Goal: Information Seeking & Learning: Learn about a topic

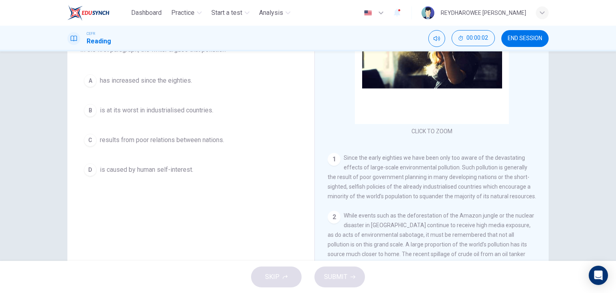
scroll to position [40, 0]
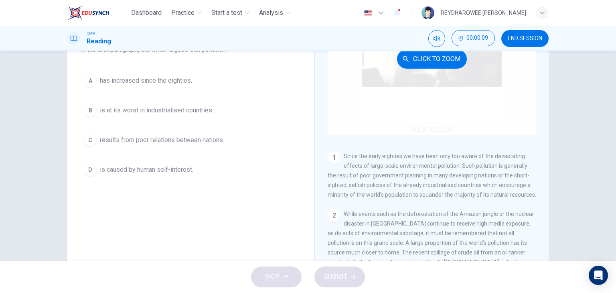
drag, startPoint x: 529, startPoint y: 153, endPoint x: 490, endPoint y: 119, distance: 51.8
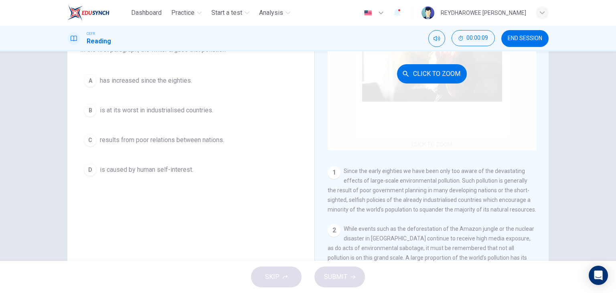
scroll to position [0, 0]
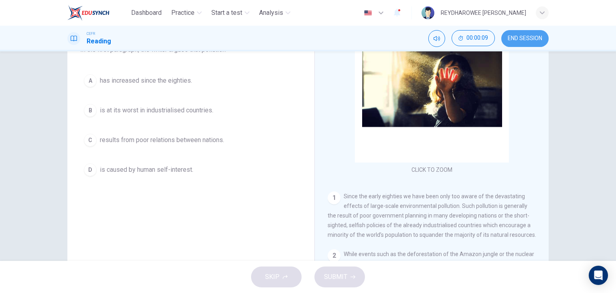
click at [525, 43] on button "END SESSION" at bounding box center [524, 38] width 47 height 17
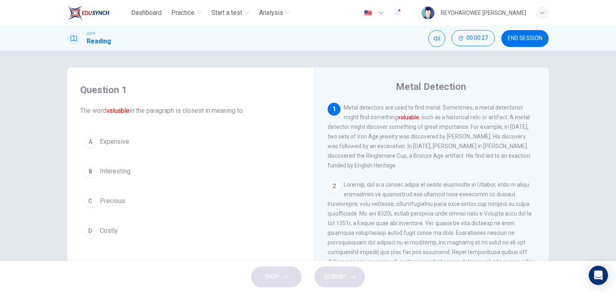
click at [147, 200] on button "C Precious" at bounding box center [190, 201] width 221 height 20
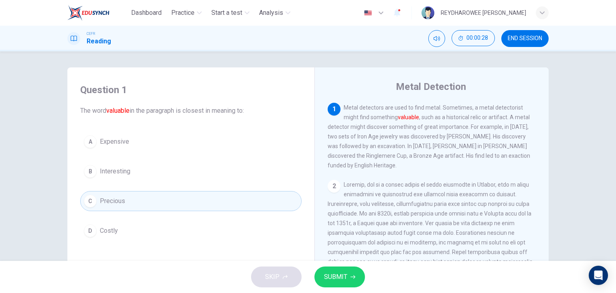
click at [327, 277] on span "SUBMIT" at bounding box center [335, 276] width 23 height 11
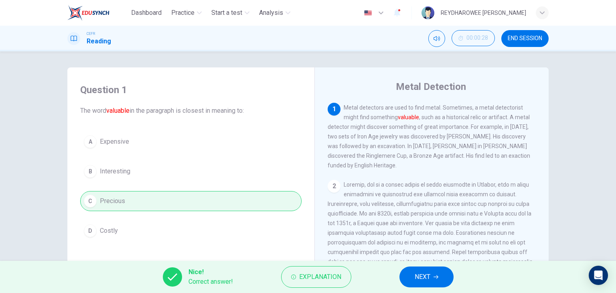
click at [420, 277] on span "NEXT" at bounding box center [423, 276] width 16 height 11
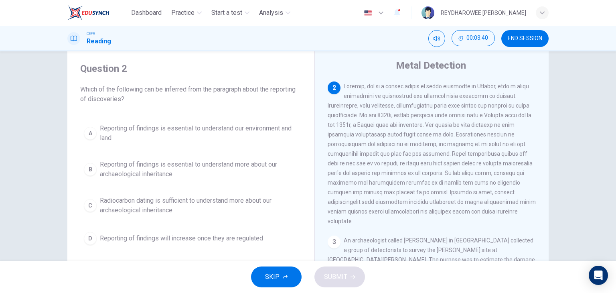
scroll to position [80, 0]
click at [246, 128] on span "Reporting of findings is essential to understand our environment and land" at bounding box center [199, 133] width 198 height 19
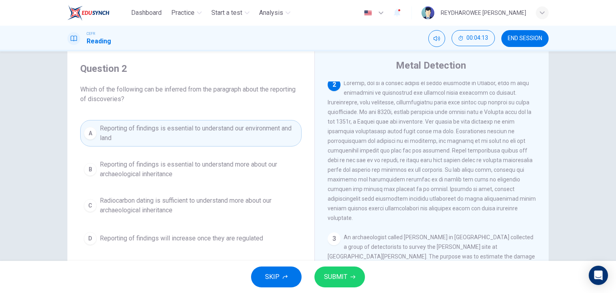
drag, startPoint x: 450, startPoint y: 156, endPoint x: 489, endPoint y: 159, distance: 39.8
click at [489, 159] on div "2" at bounding box center [432, 150] width 209 height 144
click at [216, 206] on span "Radiocarbon dating is sufficient to understand more about our archaeological in…" at bounding box center [199, 205] width 198 height 19
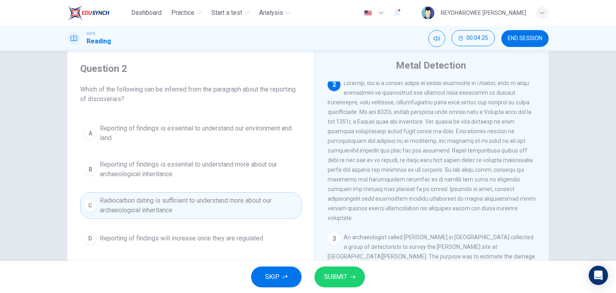
click at [220, 235] on span "Reporting of findings will increase once they are regulated" at bounding box center [181, 238] width 163 height 10
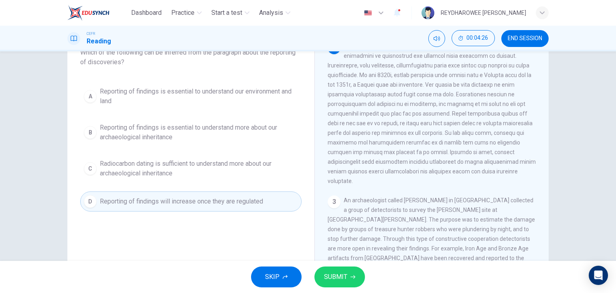
scroll to position [61, 0]
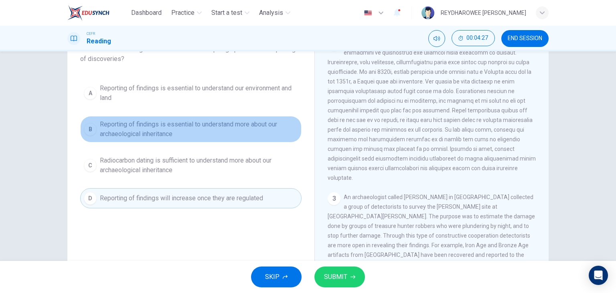
click at [217, 129] on span "Reporting of findings is essential to understand more about our archaeological …" at bounding box center [199, 129] width 198 height 19
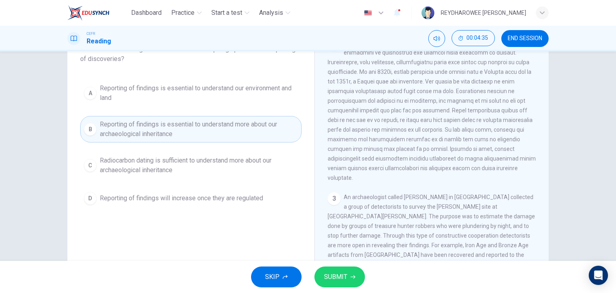
click at [328, 280] on span "SUBMIT" at bounding box center [335, 276] width 23 height 11
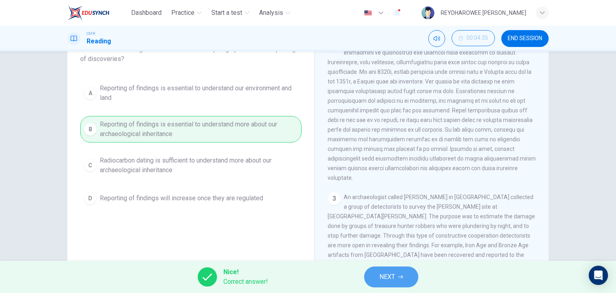
click at [385, 284] on button "NEXT" at bounding box center [391, 276] width 54 height 21
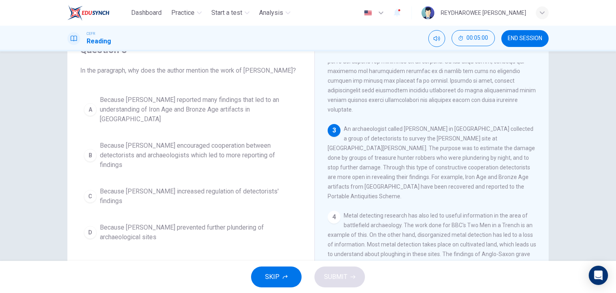
scroll to position [201, 0]
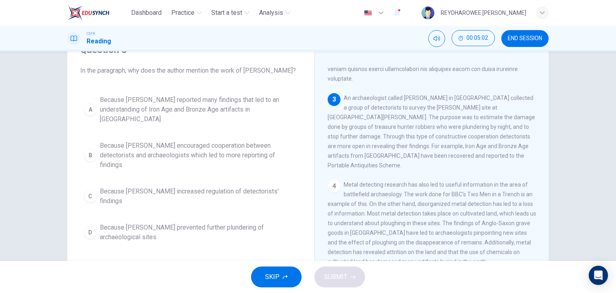
click at [261, 111] on span "Because Tony Gregory reported many findings that led to an understanding of Iro…" at bounding box center [199, 109] width 198 height 29
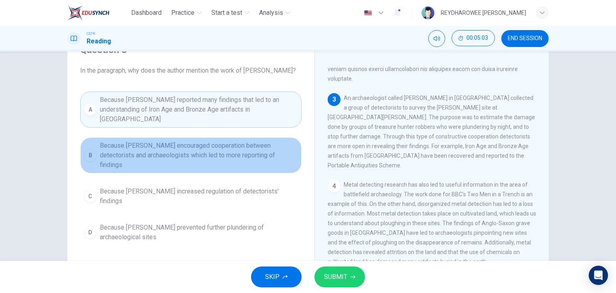
click at [274, 141] on span "Because Tony Gregory encouraged cooperation between detectorists and archaeolog…" at bounding box center [199, 155] width 198 height 29
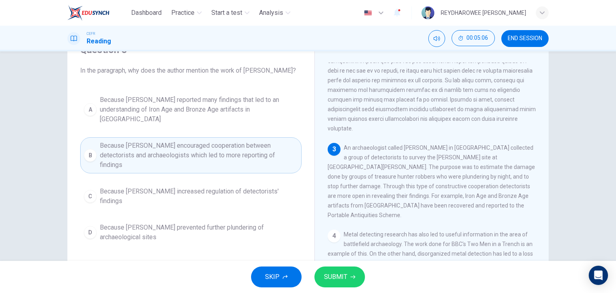
scroll to position [160, 0]
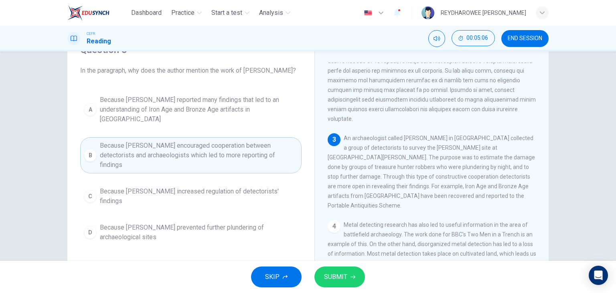
click at [241, 186] on span "Because Tony Gregory increased regulation of detectorists' findings" at bounding box center [199, 195] width 198 height 19
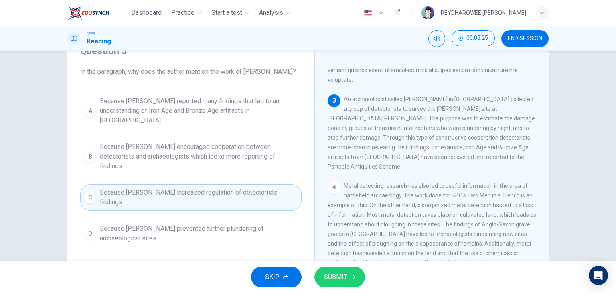
scroll to position [40, 0]
click at [279, 223] on span "Because Tony Gregory prevented further plundering of archaeological sites" at bounding box center [199, 232] width 198 height 19
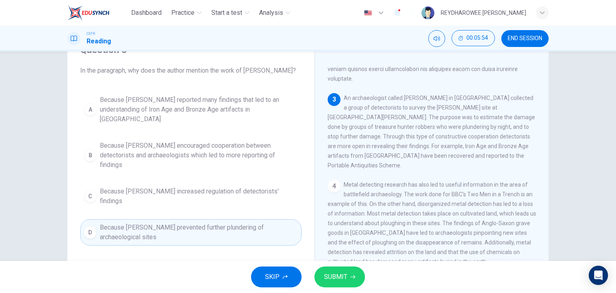
click at [284, 162] on div "A Because Tony Gregory reported many findings that led to an understanding of I…" at bounding box center [190, 168] width 221 height 154
click at [285, 186] on span "Because Tony Gregory increased regulation of detectorists' findings" at bounding box center [199, 195] width 198 height 19
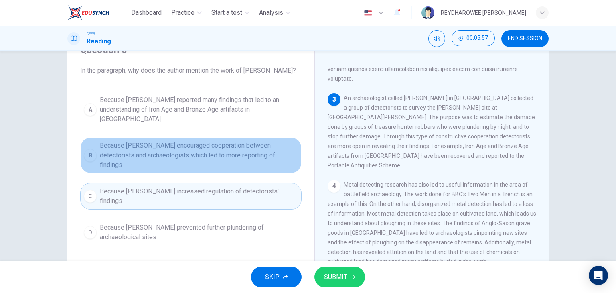
click at [282, 149] on span "Because Tony Gregory encouraged cooperation between detectorists and archaeolog…" at bounding box center [199, 155] width 198 height 29
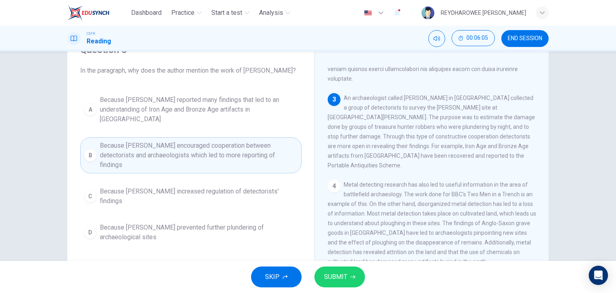
click at [342, 273] on span "SUBMIT" at bounding box center [335, 276] width 23 height 11
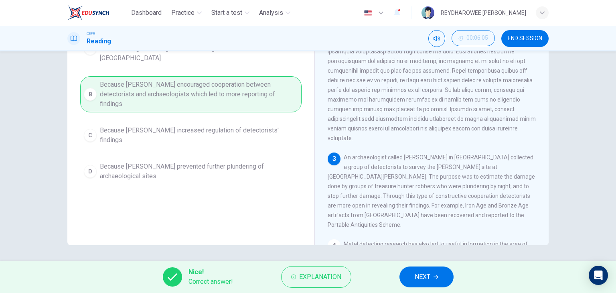
scroll to position [101, 0]
click at [423, 275] on span "NEXT" at bounding box center [423, 276] width 16 height 11
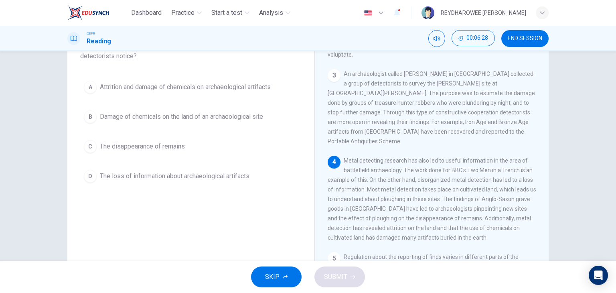
scroll to position [61, 0]
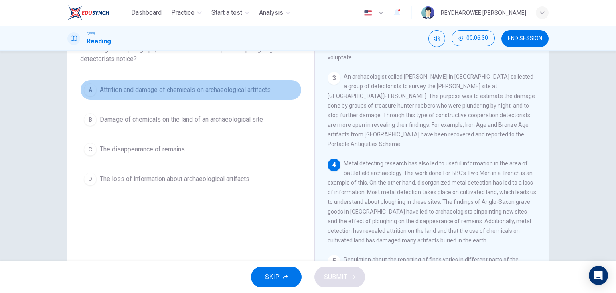
click at [172, 91] on span "Attrition and damage of chemicals on archaeological artifacts" at bounding box center [185, 90] width 171 height 10
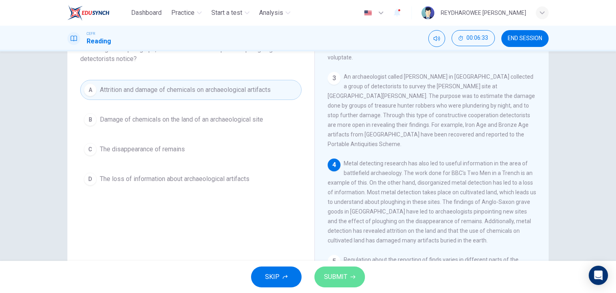
click at [351, 276] on icon "button" at bounding box center [353, 277] width 5 height 4
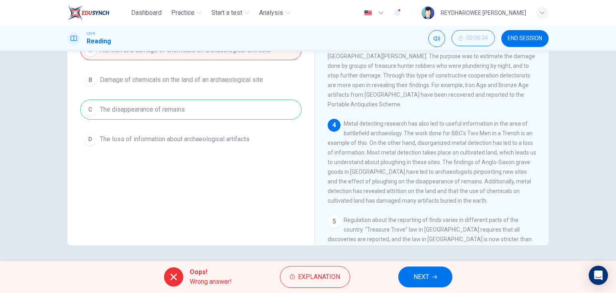
scroll to position [101, 0]
click at [323, 268] on button "Explanation" at bounding box center [315, 277] width 70 height 22
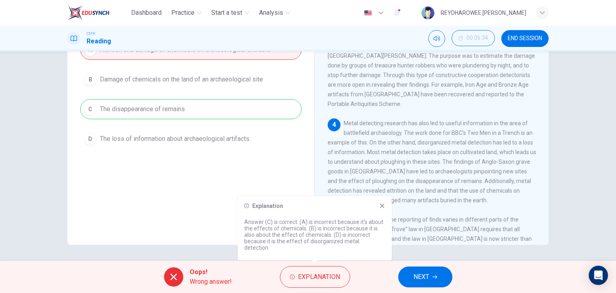
click at [381, 209] on icon at bounding box center [382, 206] width 6 height 6
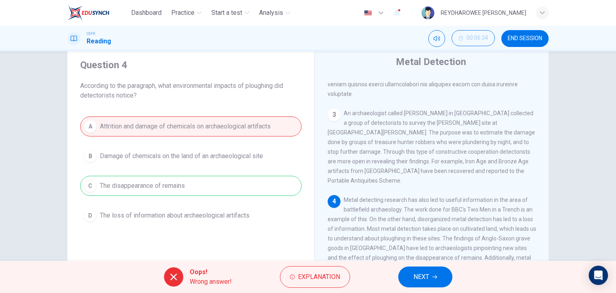
scroll to position [21, 0]
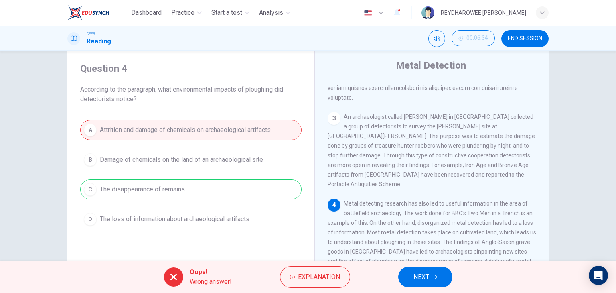
drag, startPoint x: 168, startPoint y: 89, endPoint x: 221, endPoint y: 98, distance: 53.7
click at [220, 97] on span "According to the paragraph, what environmental impacts of ploughing did detecto…" at bounding box center [190, 94] width 221 height 19
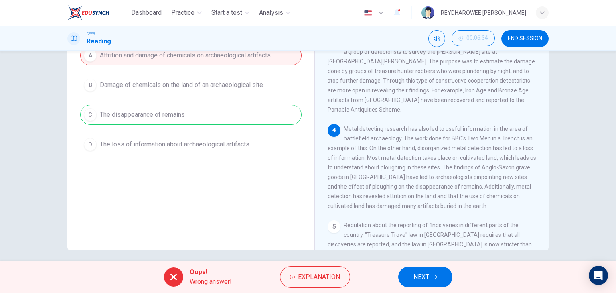
scroll to position [101, 0]
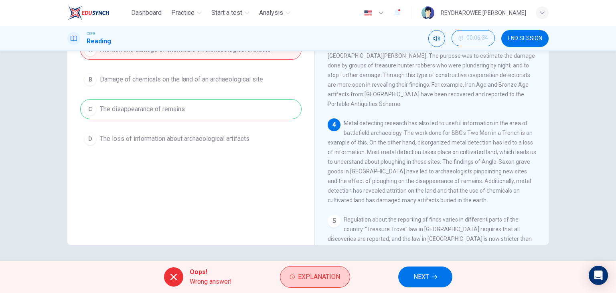
click at [330, 266] on button "Explanation" at bounding box center [315, 277] width 70 height 22
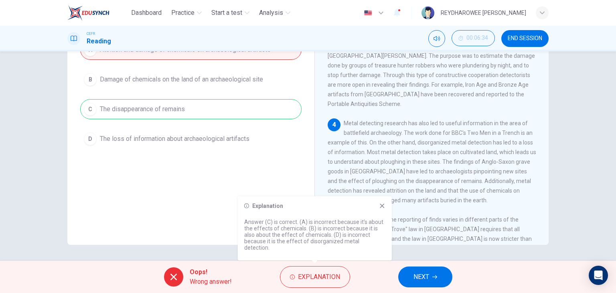
click at [200, 181] on div "Question 4 According to the paragraph, what environmental impacts of ploughing …" at bounding box center [191, 109] width 234 height 271
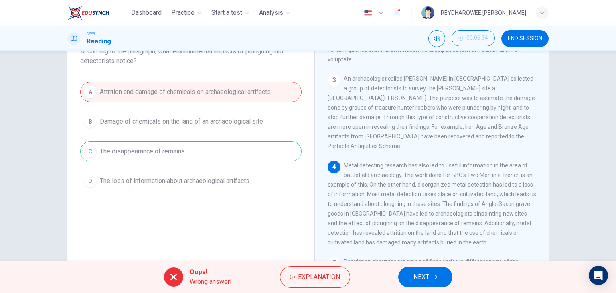
scroll to position [61, 0]
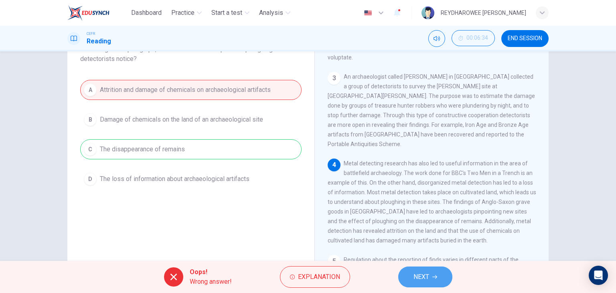
click at [414, 281] on span "NEXT" at bounding box center [421, 276] width 16 height 11
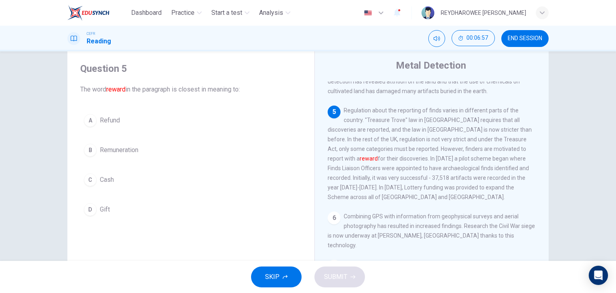
scroll to position [391, 0]
click at [136, 154] on span "Remuneration" at bounding box center [119, 150] width 39 height 10
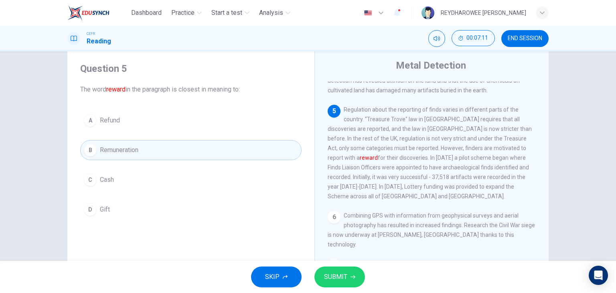
click at [136, 172] on button "C Cash" at bounding box center [190, 180] width 221 height 20
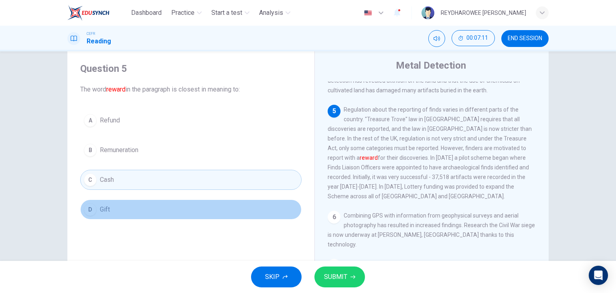
click at [136, 203] on button "D Gift" at bounding box center [190, 209] width 221 height 20
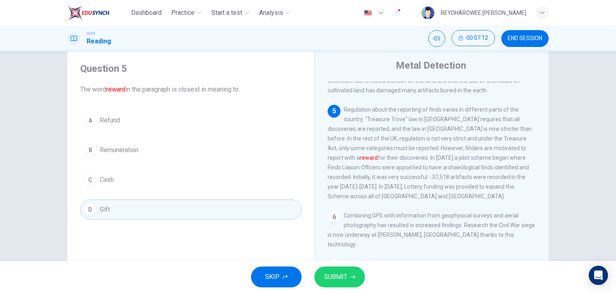
click at [138, 179] on button "C Cash" at bounding box center [190, 180] width 221 height 20
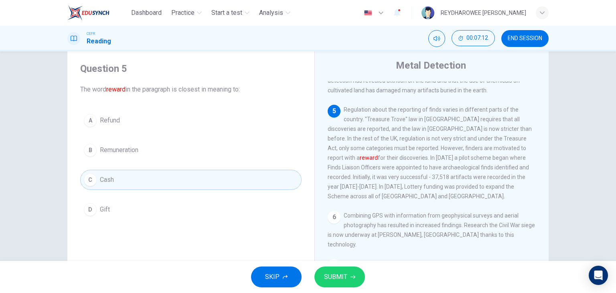
click at [138, 151] on button "B Remuneration" at bounding box center [190, 150] width 221 height 20
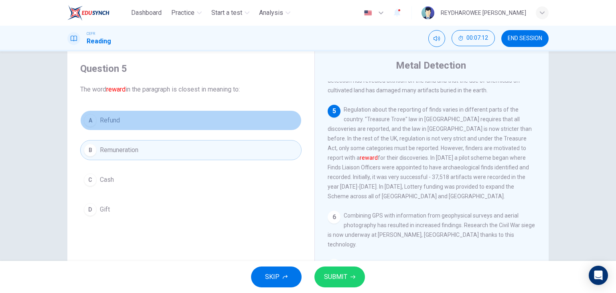
click at [135, 118] on button "A Refund" at bounding box center [190, 120] width 221 height 20
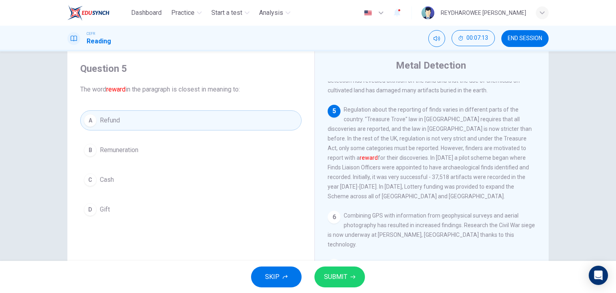
click at [137, 144] on button "B Remuneration" at bounding box center [190, 150] width 221 height 20
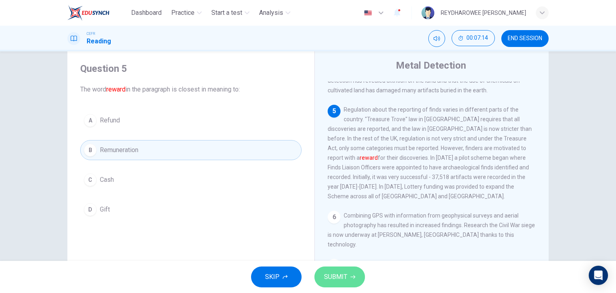
click at [334, 270] on button "SUBMIT" at bounding box center [339, 276] width 51 height 21
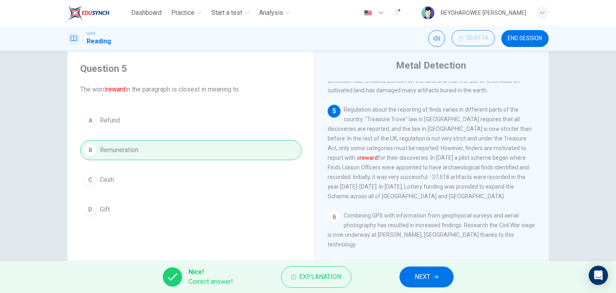
click at [352, 267] on div "Nice! Correct answer! Explanation NEXT" at bounding box center [308, 277] width 616 height 32
click at [338, 270] on button "Explanation" at bounding box center [316, 277] width 70 height 22
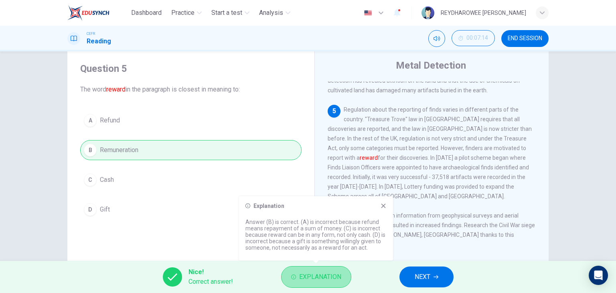
click at [338, 276] on span "Explanation" at bounding box center [320, 276] width 42 height 11
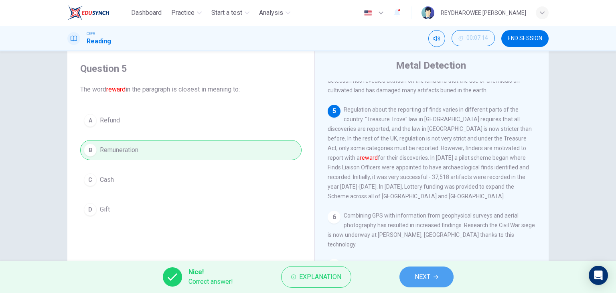
click at [414, 278] on button "NEXT" at bounding box center [426, 276] width 54 height 21
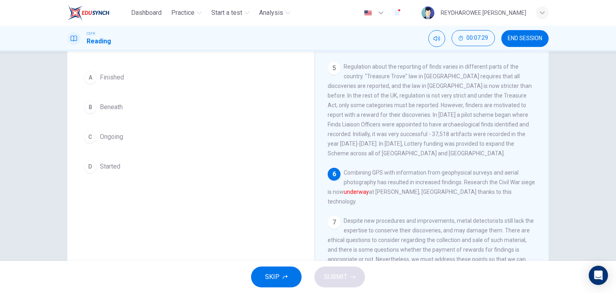
scroll to position [61, 0]
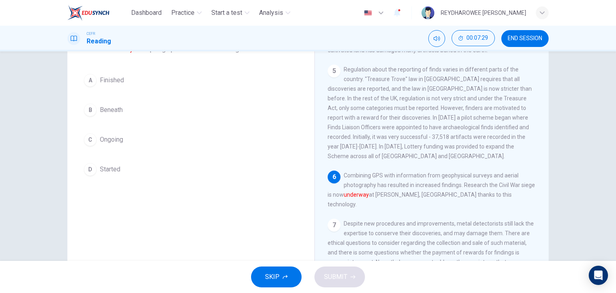
click at [236, 151] on div "A Finished B Beneath C Ongoing D Started" at bounding box center [190, 124] width 221 height 109
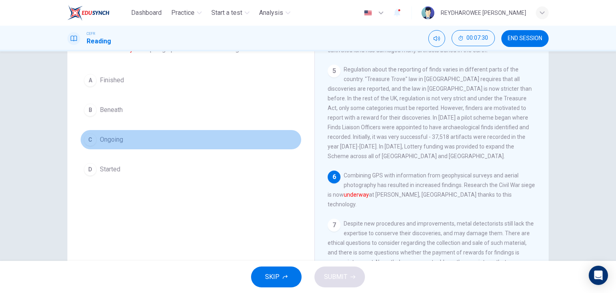
click at [203, 140] on button "C Ongoing" at bounding box center [190, 140] width 221 height 20
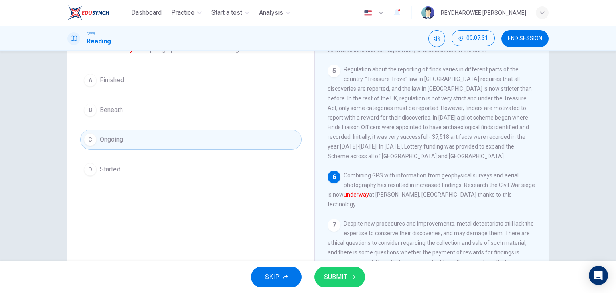
click at [348, 275] on button "SUBMIT" at bounding box center [339, 276] width 51 height 21
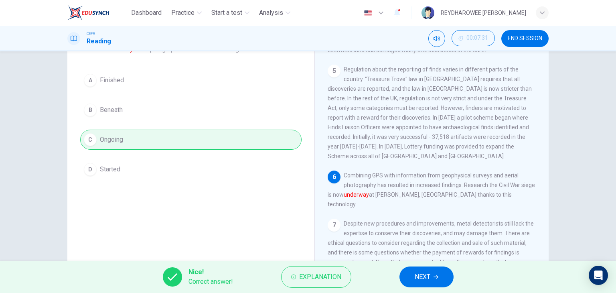
click at [417, 268] on button "NEXT" at bounding box center [426, 276] width 54 height 21
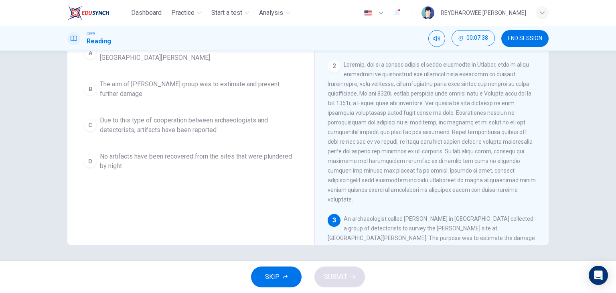
scroll to position [80, 0]
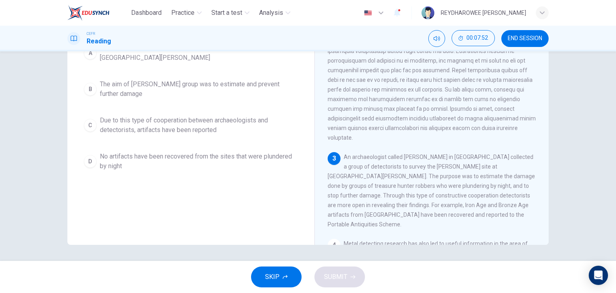
click at [220, 226] on div "Question 7 According to the paragraph, all of the following statements are true…" at bounding box center [191, 109] width 234 height 271
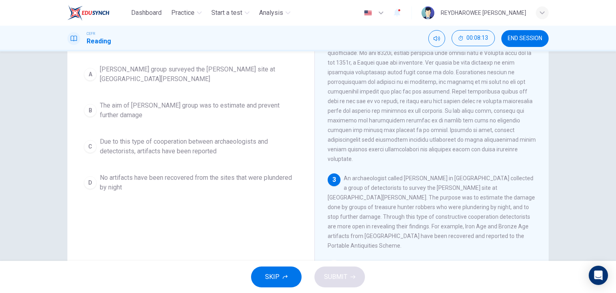
click at [213, 181] on span "No artifacts have been recovered from the sites that were plundered by night" at bounding box center [199, 182] width 198 height 19
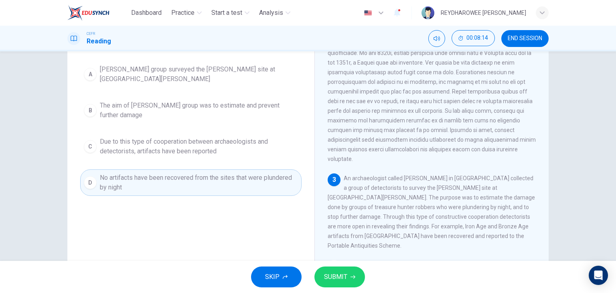
click at [349, 279] on button "SUBMIT" at bounding box center [339, 276] width 51 height 21
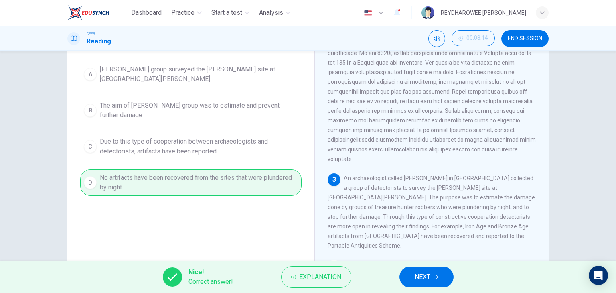
click at [420, 274] on span "NEXT" at bounding box center [423, 276] width 16 height 11
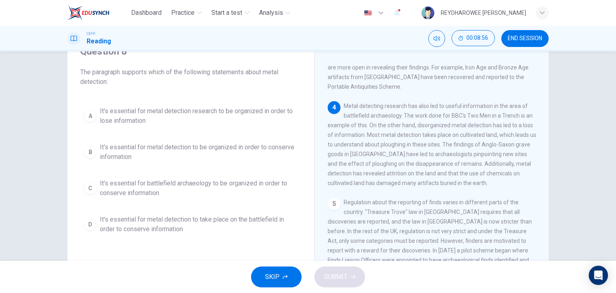
scroll to position [40, 0]
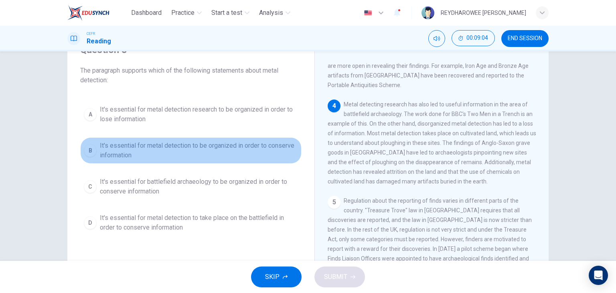
click at [227, 152] on span "It's essential for metal detection to be organized in order to conserve informa…" at bounding box center [199, 150] width 198 height 19
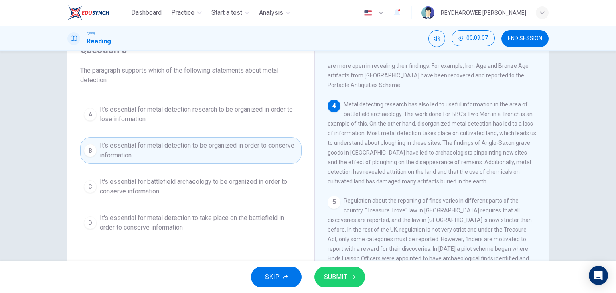
click at [231, 118] on span "It's essential for metal detection research to be organized in order to lose in…" at bounding box center [199, 114] width 198 height 19
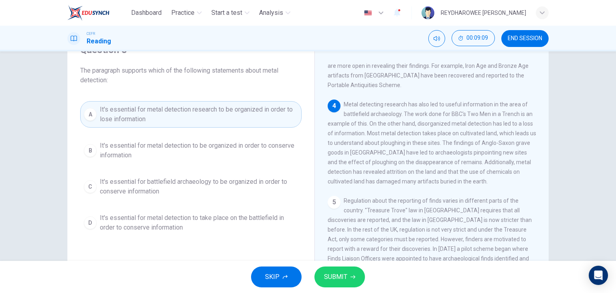
click at [235, 158] on span "It's essential for metal detection to be organized in order to conserve informa…" at bounding box center [199, 150] width 198 height 19
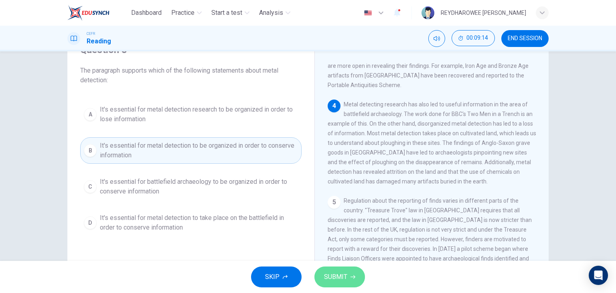
click at [333, 274] on span "SUBMIT" at bounding box center [335, 276] width 23 height 11
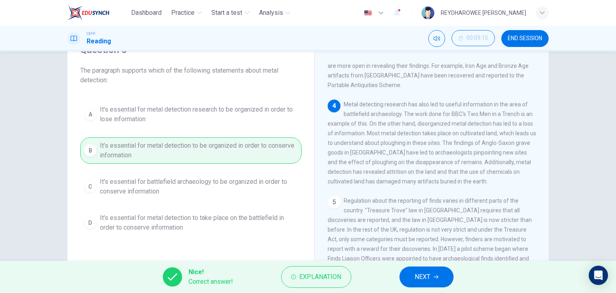
click at [417, 279] on span "NEXT" at bounding box center [423, 276] width 16 height 11
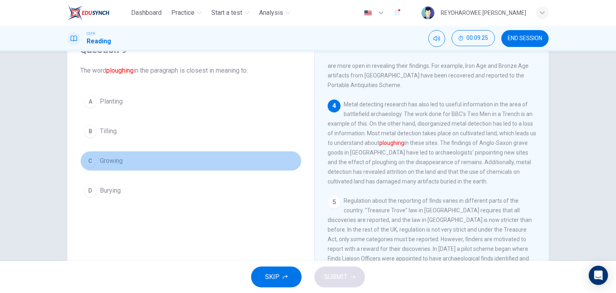
click at [169, 160] on button "C Growing" at bounding box center [190, 161] width 221 height 20
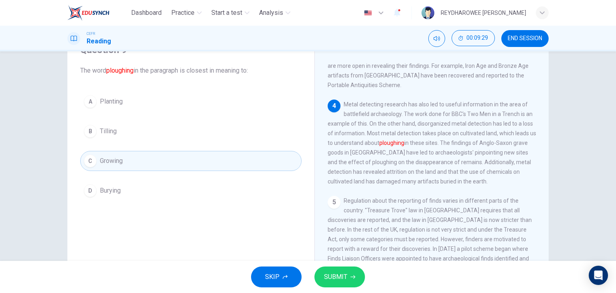
click at [338, 269] on button "SUBMIT" at bounding box center [339, 276] width 51 height 21
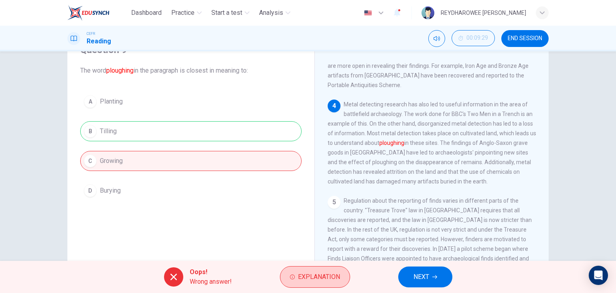
click at [335, 270] on button "Explanation" at bounding box center [315, 277] width 70 height 22
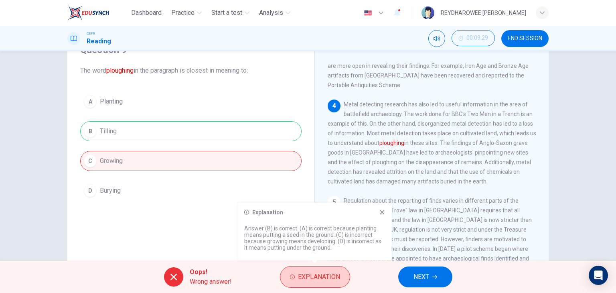
click at [335, 270] on button "Explanation" at bounding box center [315, 277] width 70 height 22
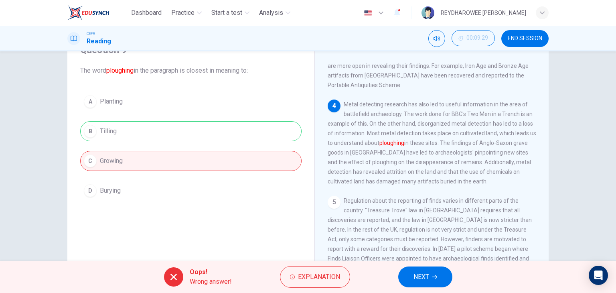
click at [409, 281] on button "NEXT" at bounding box center [425, 276] width 54 height 21
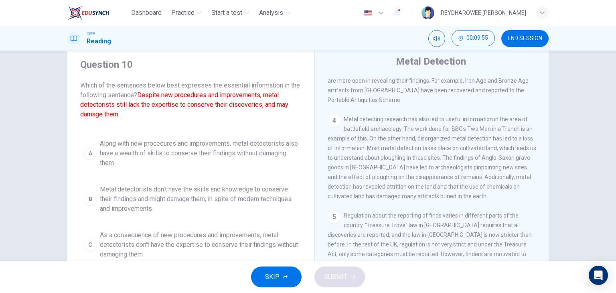
scroll to position [21, 0]
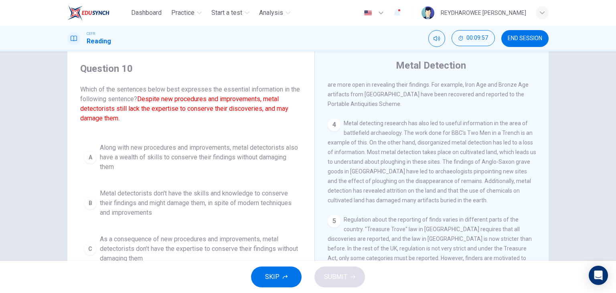
click at [243, 199] on span "Metal detectorists don't have the skills and knowledge to conserve their findin…" at bounding box center [199, 202] width 198 height 29
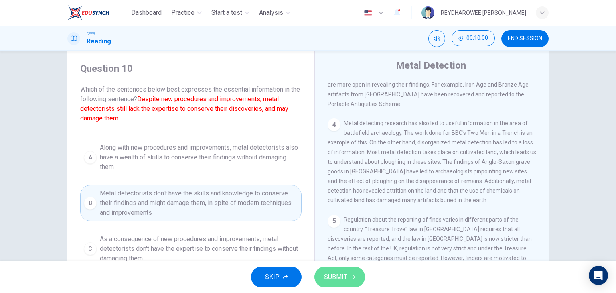
click at [362, 273] on button "SUBMIT" at bounding box center [339, 276] width 51 height 21
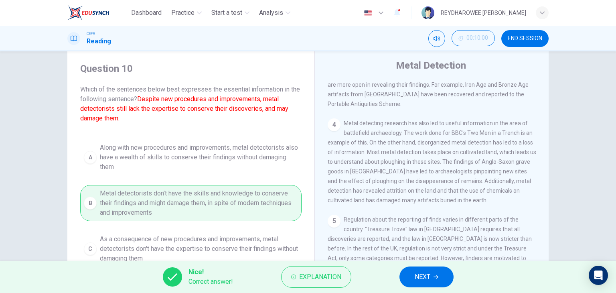
click at [420, 278] on span "NEXT" at bounding box center [423, 276] width 16 height 11
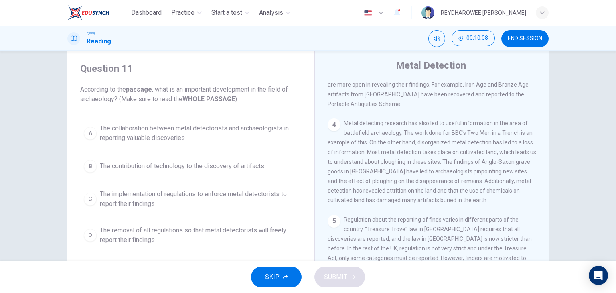
scroll to position [391, 0]
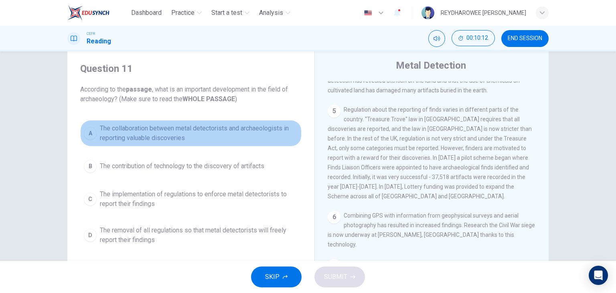
click at [246, 134] on span "The collaboration between metal detectorists and archaeologists in reporting va…" at bounding box center [199, 133] width 198 height 19
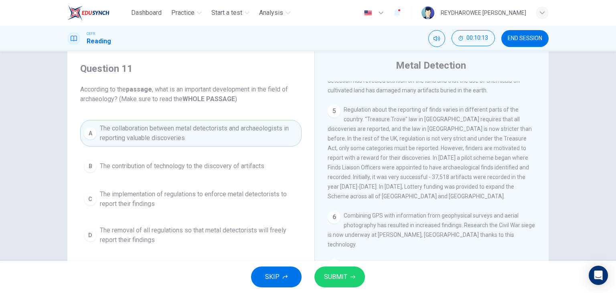
click at [346, 272] on span "SUBMIT" at bounding box center [335, 276] width 23 height 11
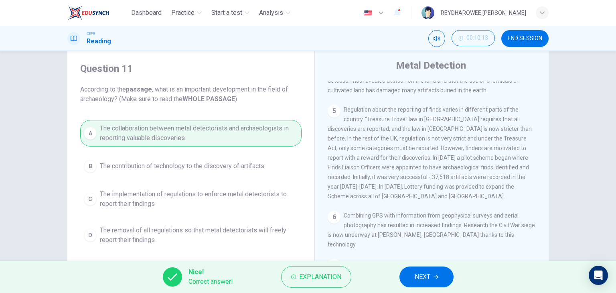
click at [410, 274] on button "NEXT" at bounding box center [426, 276] width 54 height 21
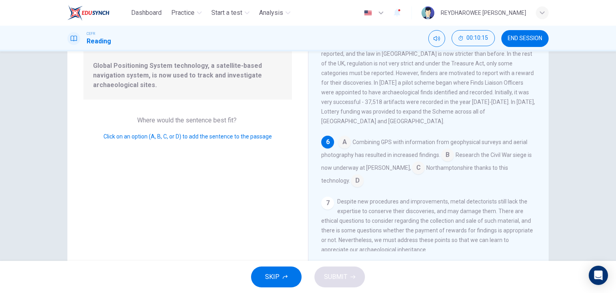
scroll to position [101, 0]
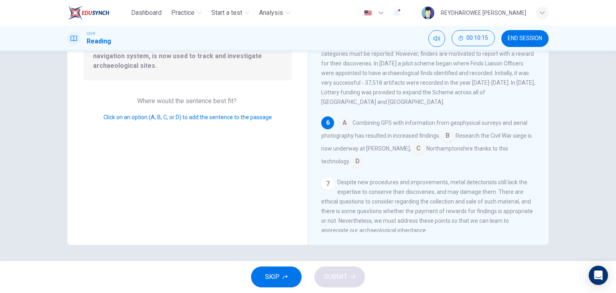
click at [339, 117] on input at bounding box center [344, 123] width 13 height 13
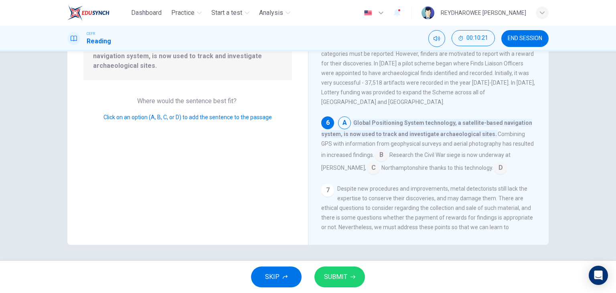
click at [348, 278] on button "SUBMIT" at bounding box center [339, 276] width 51 height 21
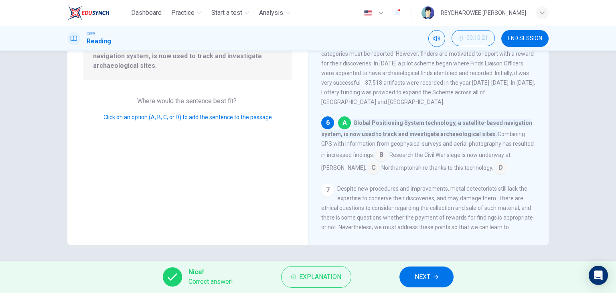
click at [429, 270] on button "NEXT" at bounding box center [426, 276] width 54 height 21
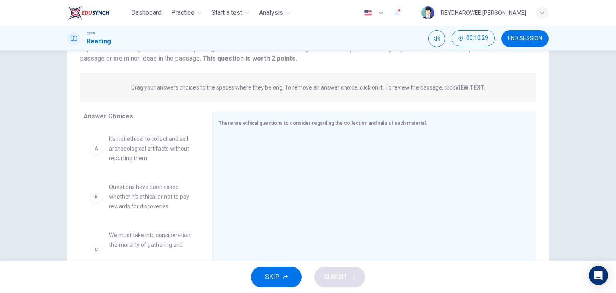
scroll to position [80, 0]
click at [468, 83] on strong "VIEW TEXT." at bounding box center [470, 85] width 30 height 6
click at [467, 86] on strong "VIEW TEXT." at bounding box center [470, 85] width 30 height 6
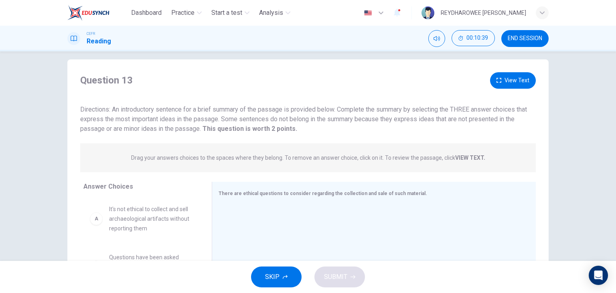
scroll to position [0, 0]
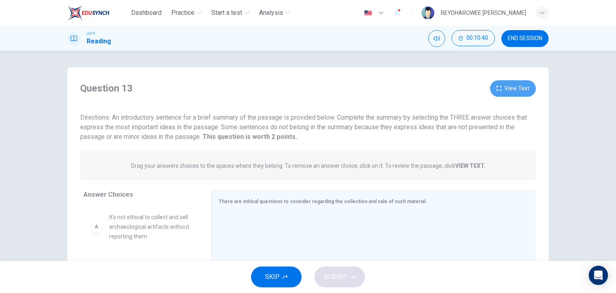
click at [509, 85] on button "View Text" at bounding box center [513, 88] width 46 height 16
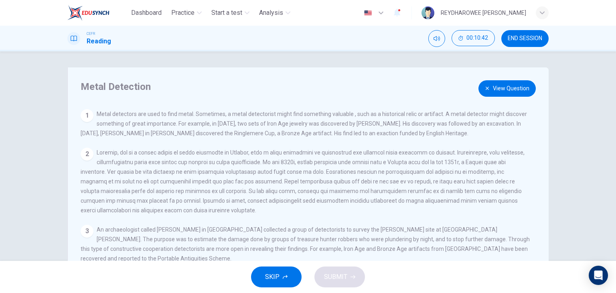
click at [495, 90] on button "View Question" at bounding box center [506, 88] width 57 height 16
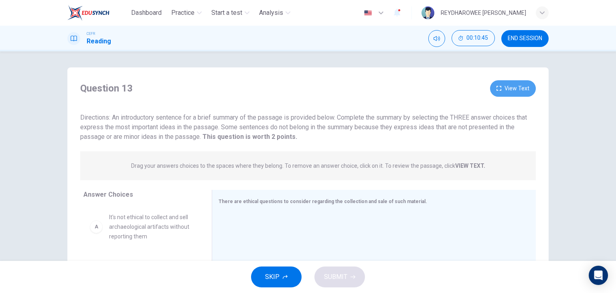
click at [494, 94] on button "View Text" at bounding box center [513, 88] width 46 height 16
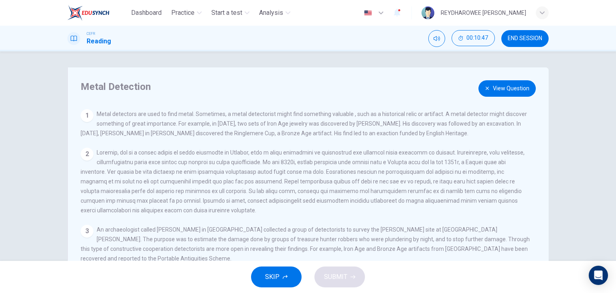
click at [494, 94] on button "View Question" at bounding box center [506, 88] width 57 height 16
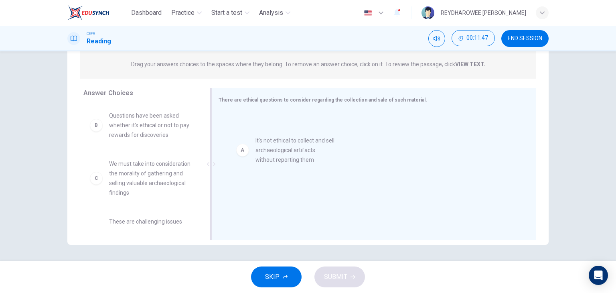
drag, startPoint x: 148, startPoint y: 122, endPoint x: 300, endPoint y: 148, distance: 154.6
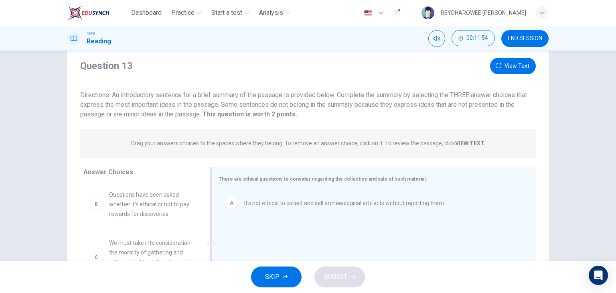
scroll to position [21, 0]
click at [523, 67] on button "View Text" at bounding box center [513, 67] width 46 height 16
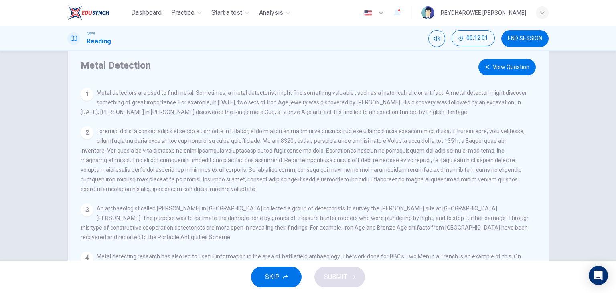
click at [511, 67] on button "View Question" at bounding box center [506, 67] width 57 height 16
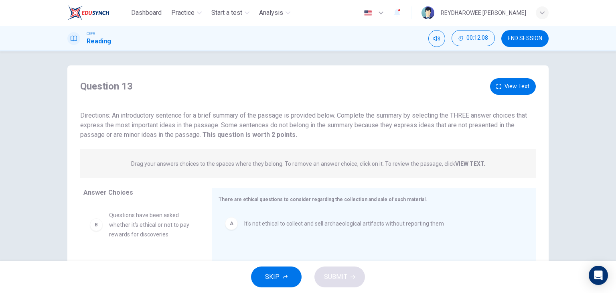
scroll to position [0, 0]
click at [505, 94] on button "View Text" at bounding box center [513, 88] width 46 height 16
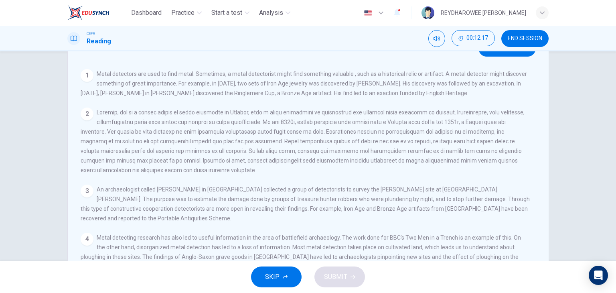
click at [510, 57] on div "Metal Detection View Question 1 Metal detectors are used to find metal. Sometim…" at bounding box center [307, 166] width 481 height 279
click at [510, 56] on button "View Question" at bounding box center [506, 48] width 57 height 16
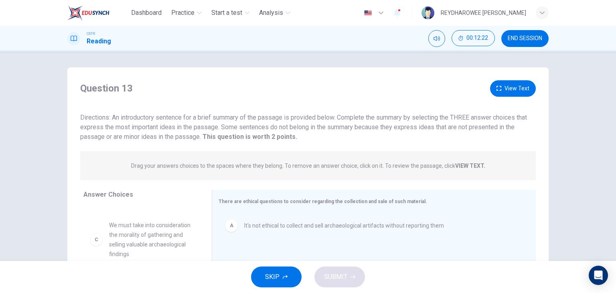
click at [519, 100] on div "Question 13 View Text Directions: An introductory sentence for a brief summary …" at bounding box center [307, 110] width 481 height 61
click at [519, 92] on button "View Text" at bounding box center [513, 88] width 46 height 16
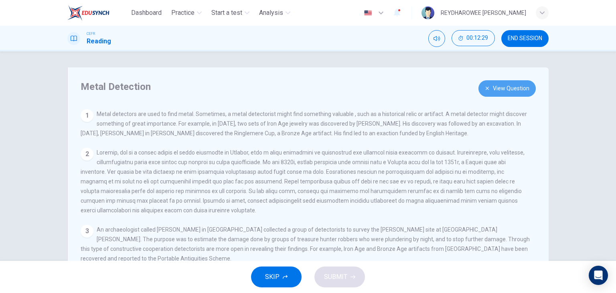
click at [504, 92] on button "View Question" at bounding box center [506, 88] width 57 height 16
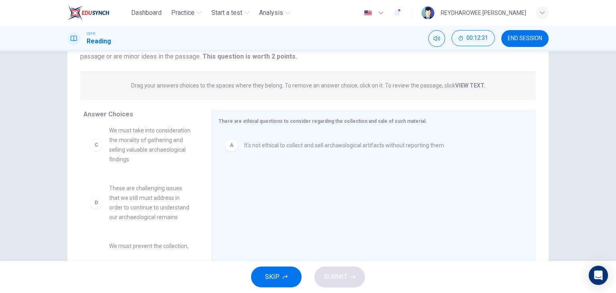
scroll to position [80, 0]
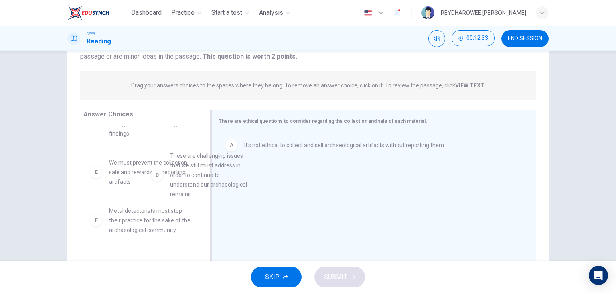
drag, startPoint x: 167, startPoint y: 192, endPoint x: 282, endPoint y: 176, distance: 116.6
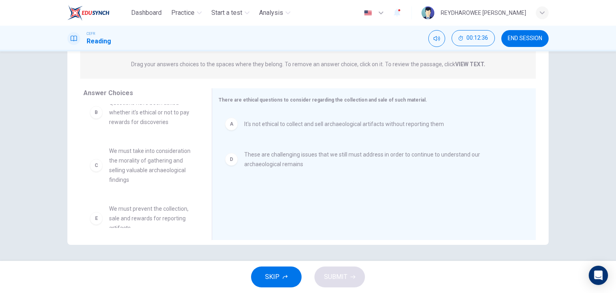
scroll to position [0, 0]
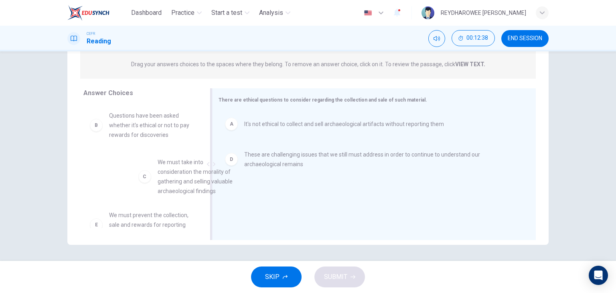
drag, startPoint x: 167, startPoint y: 177, endPoint x: 296, endPoint y: 170, distance: 128.5
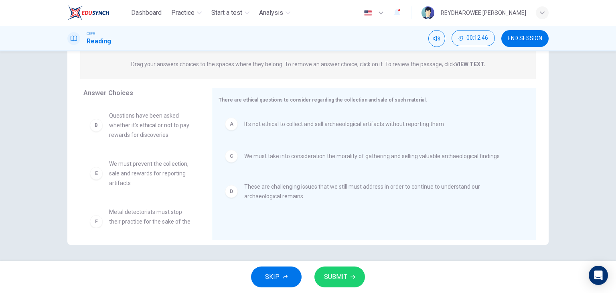
click at [351, 278] on icon "button" at bounding box center [353, 276] width 5 height 5
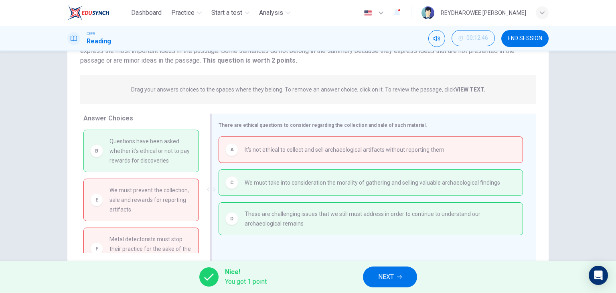
scroll to position [101, 0]
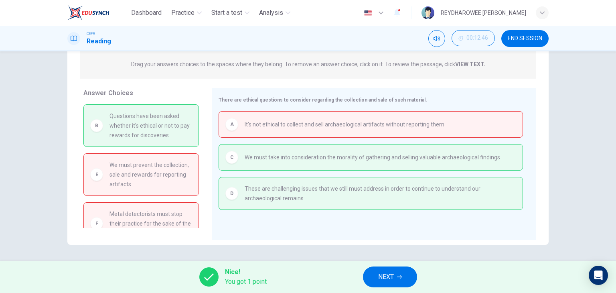
click at [526, 41] on span "END SESSION" at bounding box center [525, 38] width 34 height 6
click at [405, 278] on button "NEXT" at bounding box center [390, 276] width 54 height 21
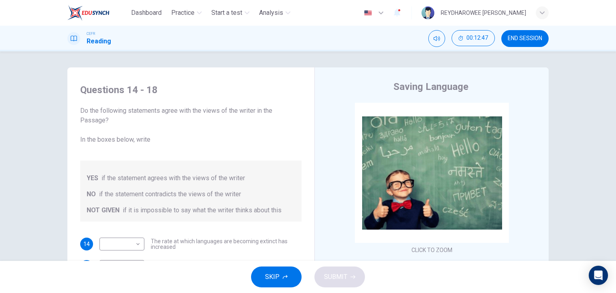
click at [514, 37] on span "END SESSION" at bounding box center [525, 38] width 34 height 6
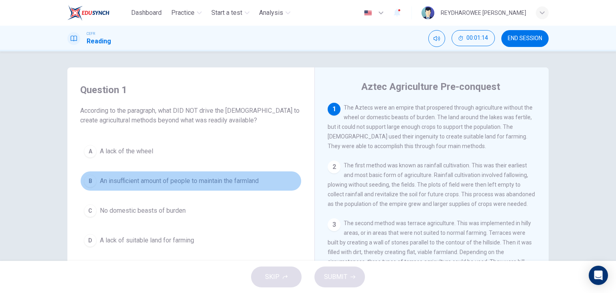
click at [205, 183] on span "An insufficient amount of people to maintain the farmland" at bounding box center [179, 181] width 159 height 10
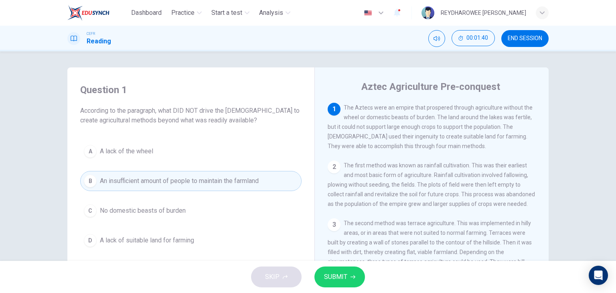
click at [333, 270] on button "SUBMIT" at bounding box center [339, 276] width 51 height 21
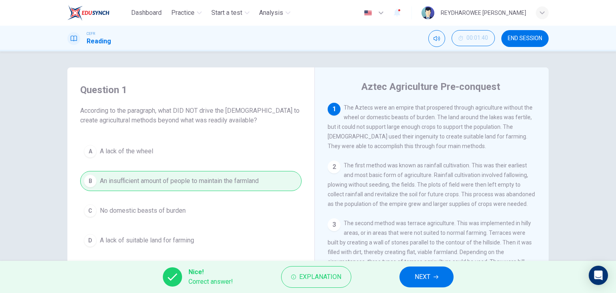
click at [405, 276] on button "NEXT" at bounding box center [426, 276] width 54 height 21
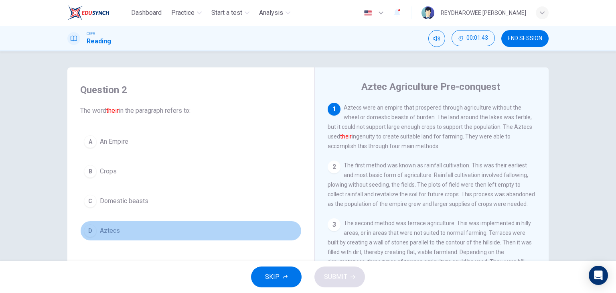
click at [159, 228] on button "D Aztecs" at bounding box center [190, 231] width 221 height 20
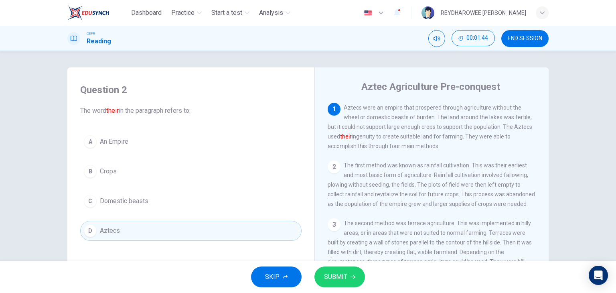
click at [354, 275] on icon "button" at bounding box center [353, 276] width 5 height 5
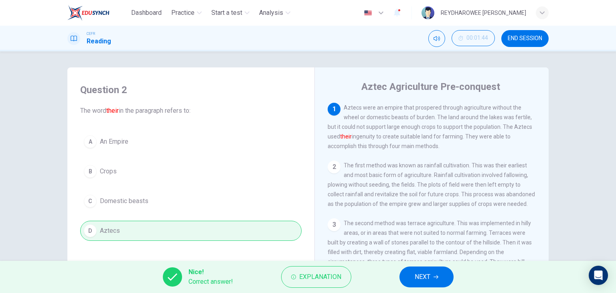
click at [409, 273] on button "NEXT" at bounding box center [426, 276] width 54 height 21
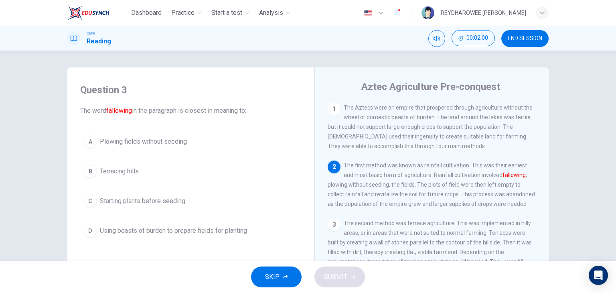
click at [195, 143] on button "A Plowing fields without seeding" at bounding box center [190, 142] width 221 height 20
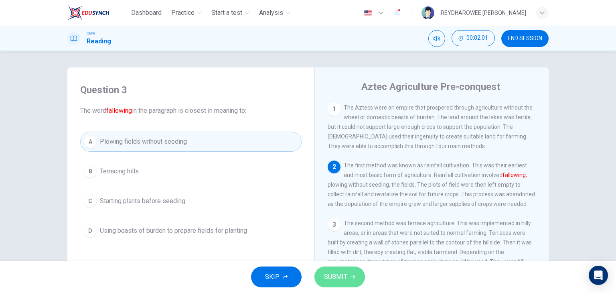
click at [347, 283] on button "SUBMIT" at bounding box center [339, 276] width 51 height 21
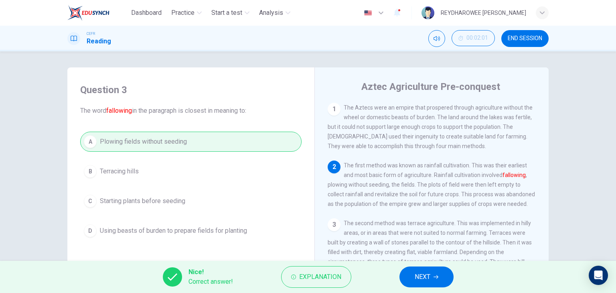
click at [416, 276] on span "NEXT" at bounding box center [423, 276] width 16 height 11
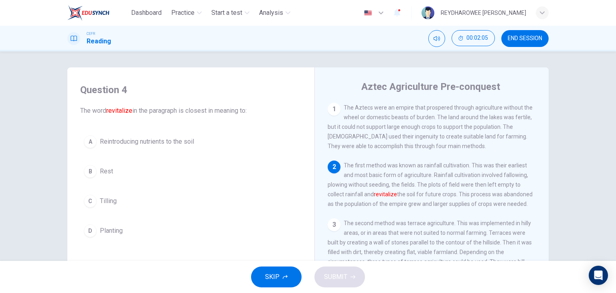
click at [186, 146] on span "Reintroducing nutrients to the soil" at bounding box center [147, 142] width 94 height 10
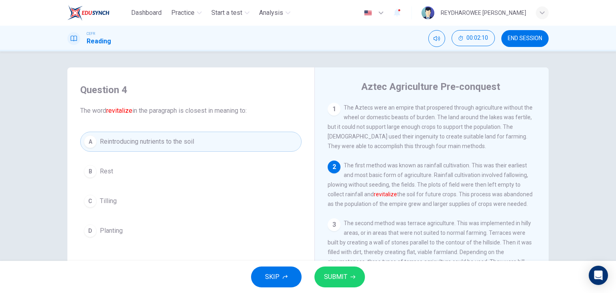
click at [340, 273] on span "SUBMIT" at bounding box center [335, 276] width 23 height 11
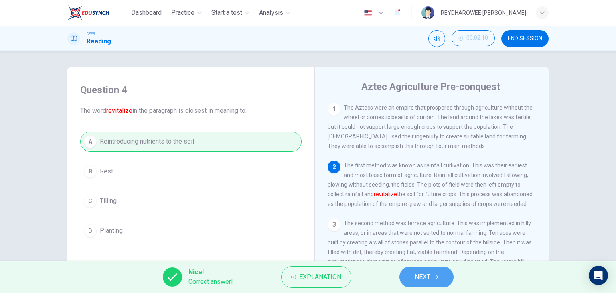
click at [407, 272] on button "NEXT" at bounding box center [426, 276] width 54 height 21
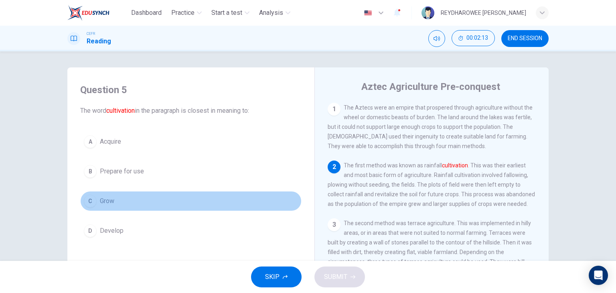
click at [199, 197] on button "C Grow" at bounding box center [190, 201] width 221 height 20
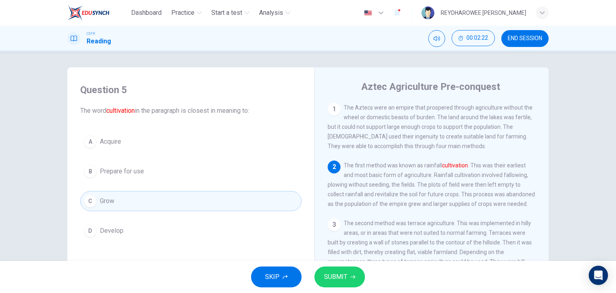
click at [242, 171] on button "B Prepare for use" at bounding box center [190, 171] width 221 height 20
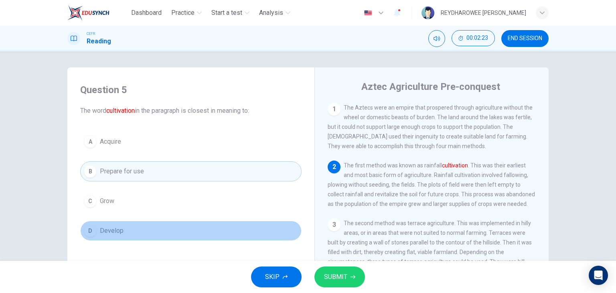
click at [220, 227] on button "D Develop" at bounding box center [190, 231] width 221 height 20
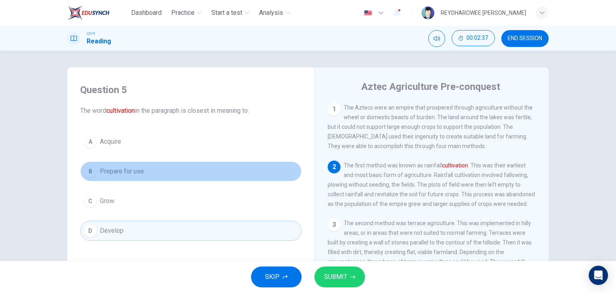
click at [184, 172] on button "B Prepare for use" at bounding box center [190, 171] width 221 height 20
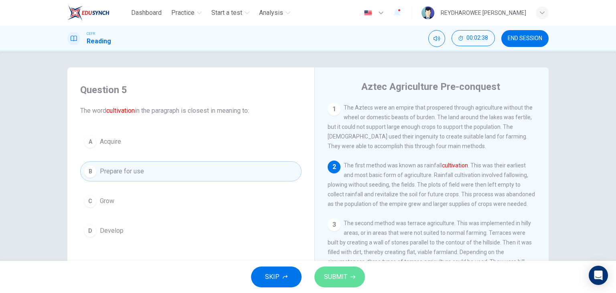
click at [337, 269] on button "SUBMIT" at bounding box center [339, 276] width 51 height 21
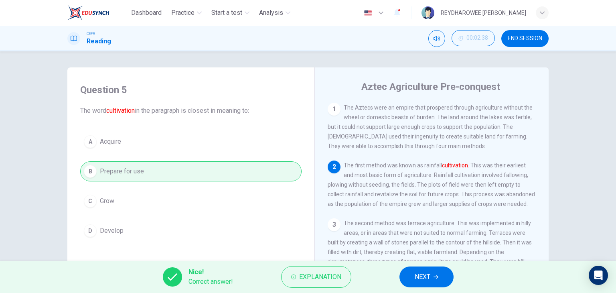
click at [404, 269] on button "NEXT" at bounding box center [426, 276] width 54 height 21
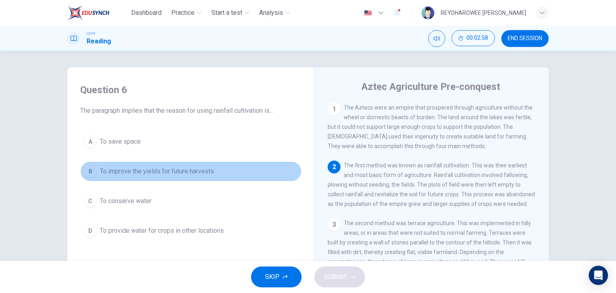
click at [211, 161] on button "B To improve the yields for future harvests" at bounding box center [190, 171] width 221 height 20
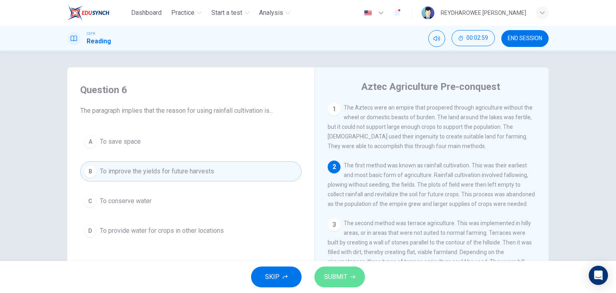
click at [334, 278] on span "SUBMIT" at bounding box center [335, 276] width 23 height 11
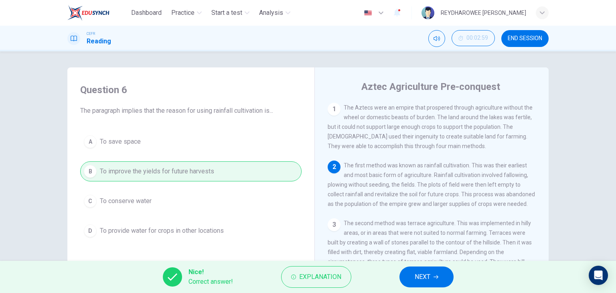
click at [417, 276] on span "NEXT" at bounding box center [423, 276] width 16 height 11
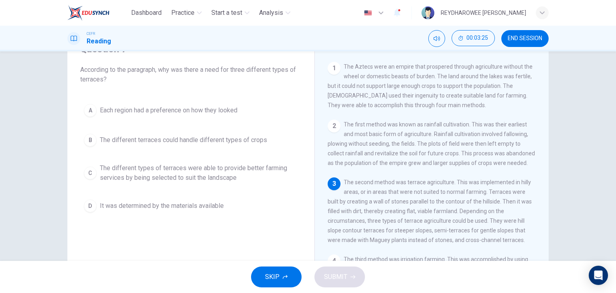
scroll to position [40, 0]
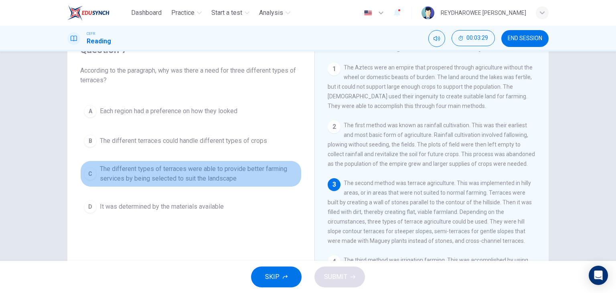
click at [204, 179] on span "The different types of terraces were able to provide better farming services by…" at bounding box center [199, 173] width 198 height 19
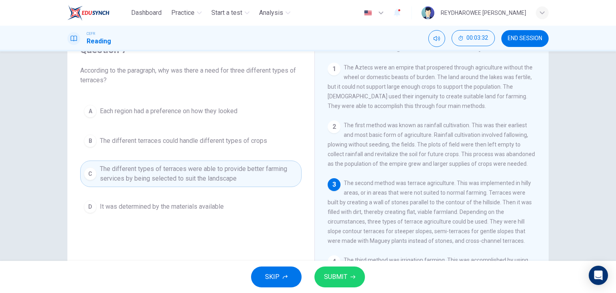
click at [341, 276] on span "SUBMIT" at bounding box center [335, 276] width 23 height 11
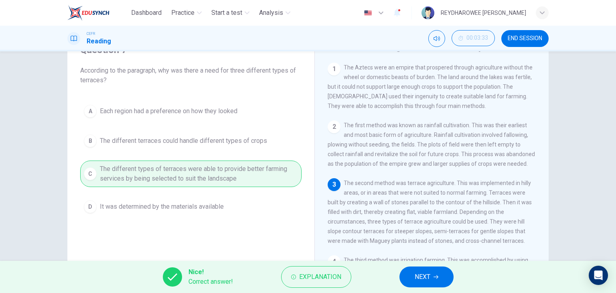
click at [423, 278] on span "NEXT" at bounding box center [423, 276] width 16 height 11
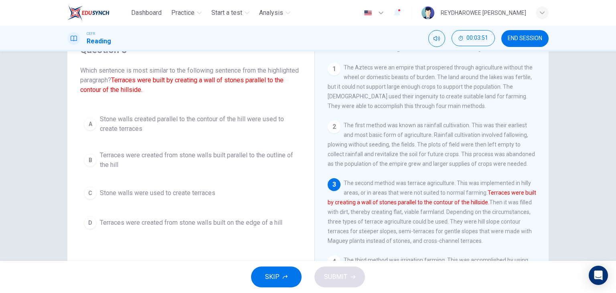
click at [194, 122] on span "Stone walls created parallel to the contour of the hill were used to create ter…" at bounding box center [199, 123] width 198 height 19
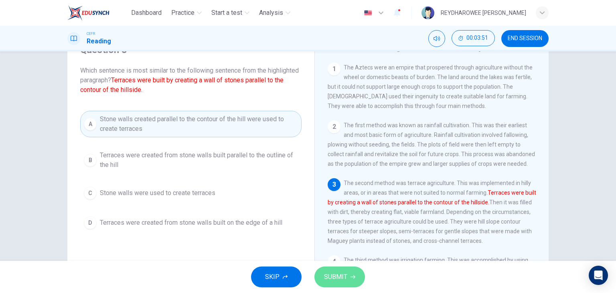
click at [338, 281] on span "SUBMIT" at bounding box center [335, 276] width 23 height 11
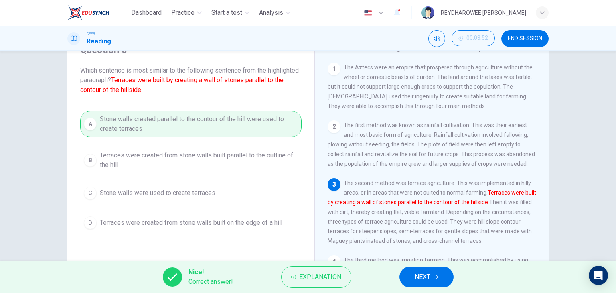
click at [433, 280] on button "NEXT" at bounding box center [426, 276] width 54 height 21
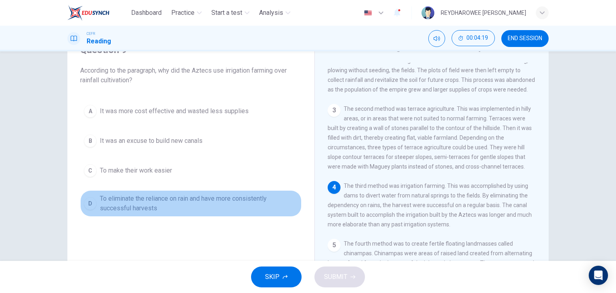
click at [226, 204] on span "To eliminate the reliance on rain and have more consistently successful harvests" at bounding box center [199, 203] width 198 height 19
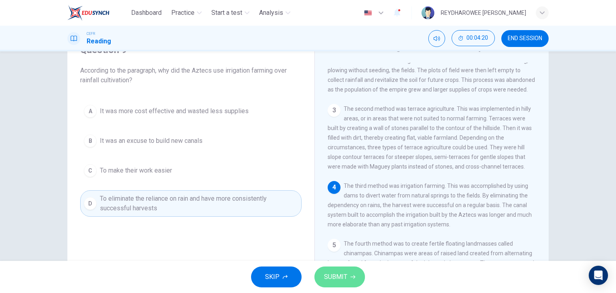
click at [329, 281] on span "SUBMIT" at bounding box center [335, 276] width 23 height 11
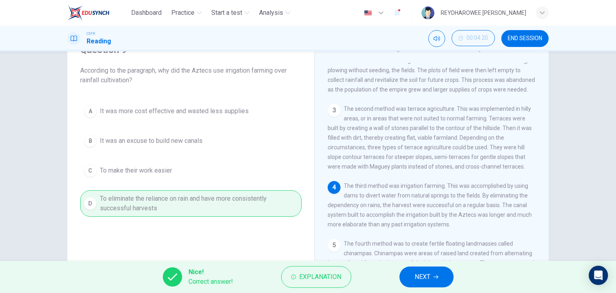
click at [420, 278] on span "NEXT" at bounding box center [423, 276] width 16 height 11
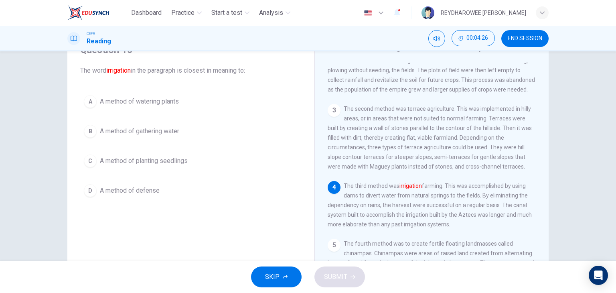
click at [199, 134] on button "B A method of gathering water" at bounding box center [190, 131] width 221 height 20
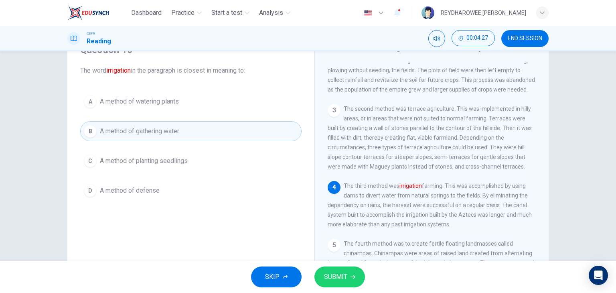
click at [324, 271] on span "SUBMIT" at bounding box center [335, 276] width 23 height 11
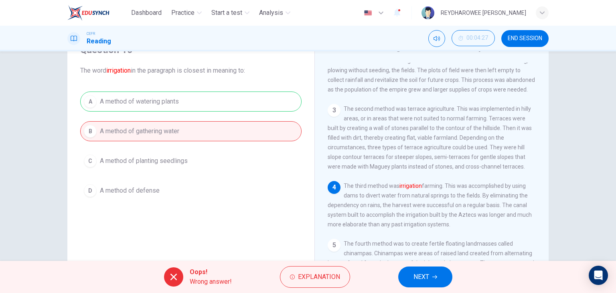
click at [411, 282] on button "NEXT" at bounding box center [425, 276] width 54 height 21
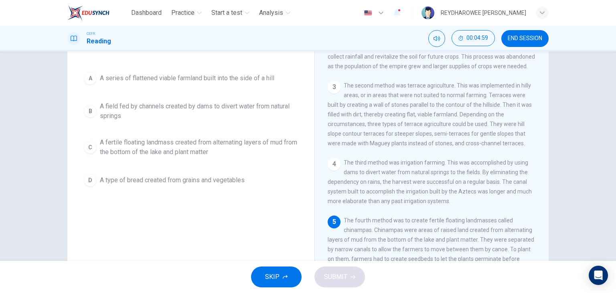
scroll to position [61, 0]
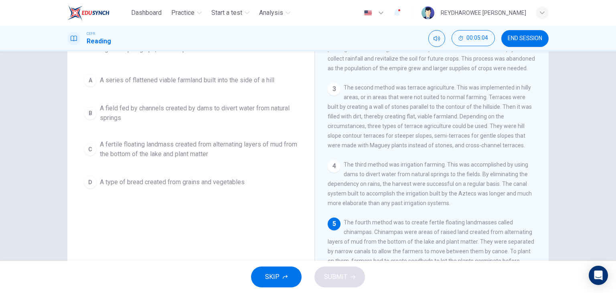
click at [194, 155] on span "A fertile floating landmass created from alternating layers of mud from the bot…" at bounding box center [199, 149] width 198 height 19
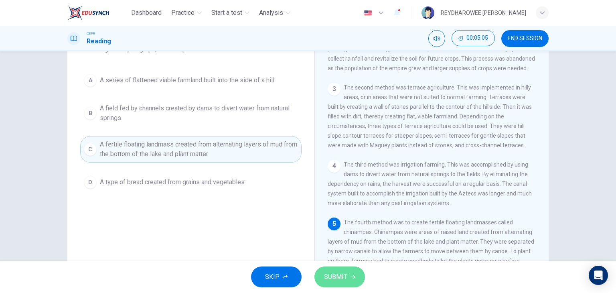
click at [338, 272] on span "SUBMIT" at bounding box center [335, 276] width 23 height 11
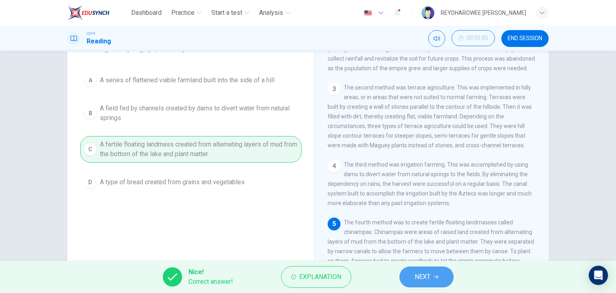
click at [415, 278] on span "NEXT" at bounding box center [423, 276] width 16 height 11
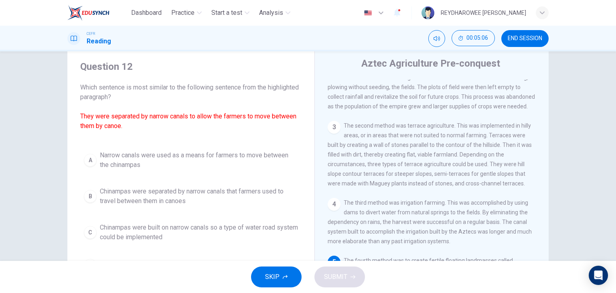
scroll to position [21, 0]
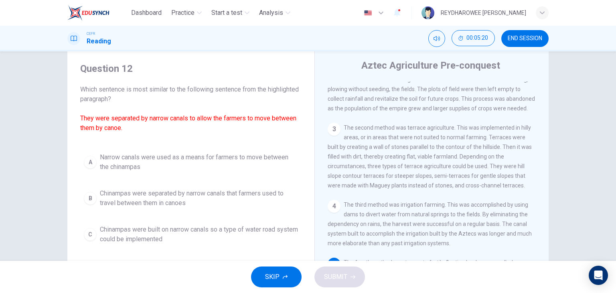
drag, startPoint x: 234, startPoint y: 169, endPoint x: 231, endPoint y: 186, distance: 17.9
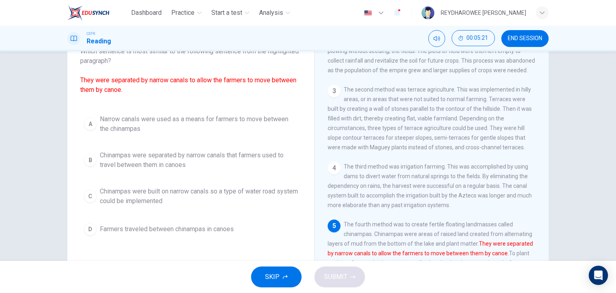
scroll to position [61, 0]
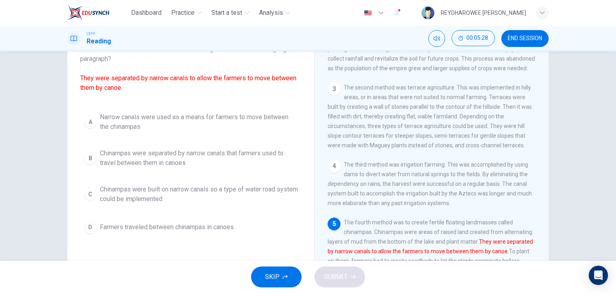
click at [225, 162] on span "Chinampas were separated by narrow canals that farmers used to travel between t…" at bounding box center [199, 157] width 198 height 19
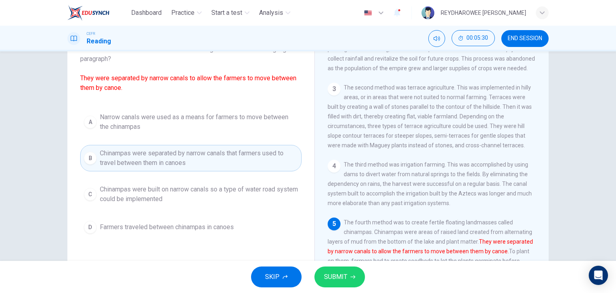
click at [346, 280] on span "SUBMIT" at bounding box center [335, 276] width 23 height 11
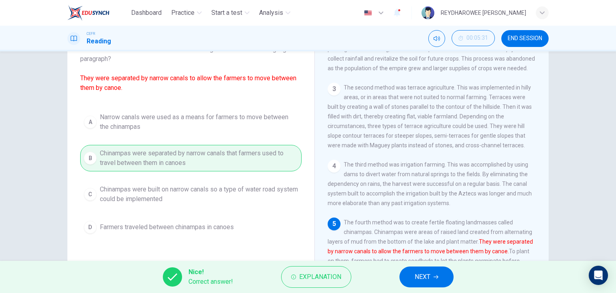
click at [426, 280] on span "NEXT" at bounding box center [423, 276] width 16 height 11
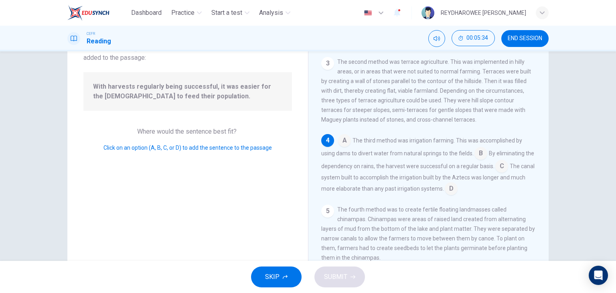
click at [344, 138] on input at bounding box center [344, 141] width 13 height 13
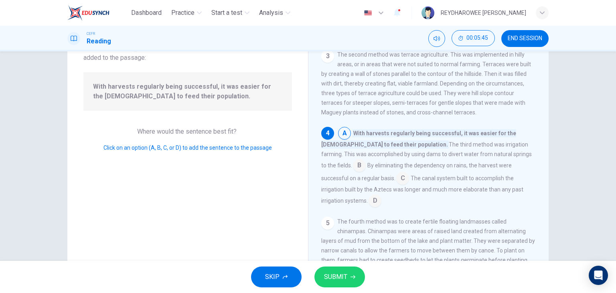
click at [396, 184] on input at bounding box center [402, 178] width 13 height 13
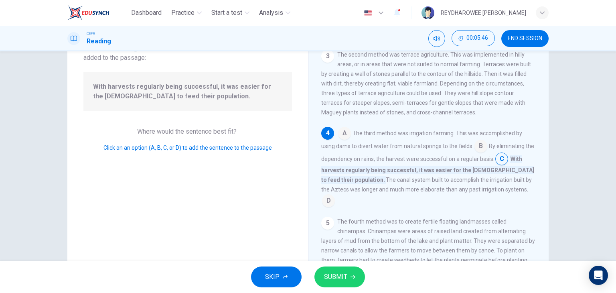
click at [347, 282] on span "SUBMIT" at bounding box center [335, 276] width 23 height 11
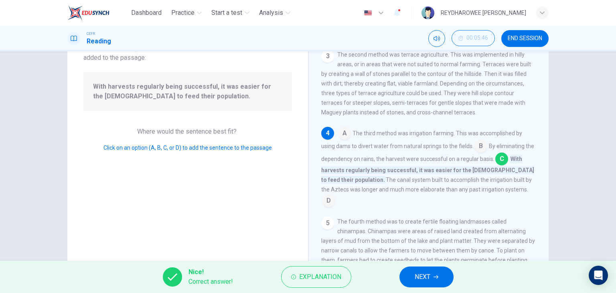
click at [431, 280] on button "NEXT" at bounding box center [426, 276] width 54 height 21
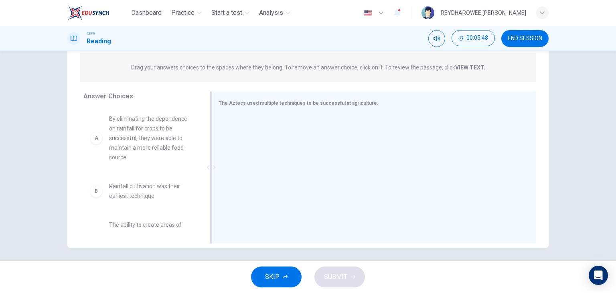
scroll to position [101, 0]
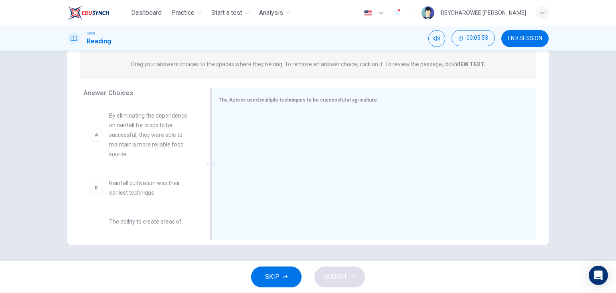
drag, startPoint x: 173, startPoint y: 151, endPoint x: 294, endPoint y: 146, distance: 120.9
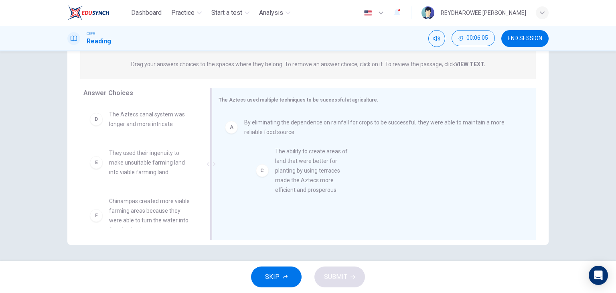
drag, startPoint x: 175, startPoint y: 147, endPoint x: 359, endPoint y: 186, distance: 188.7
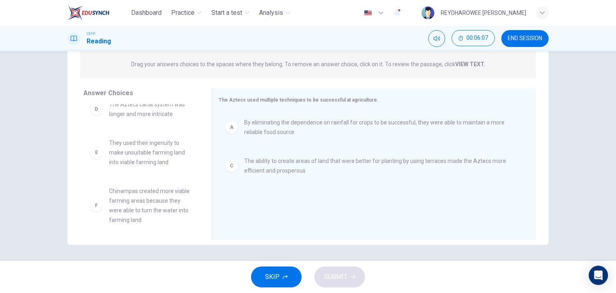
scroll to position [53, 0]
drag, startPoint x: 162, startPoint y: 213, endPoint x: 312, endPoint y: 204, distance: 150.6
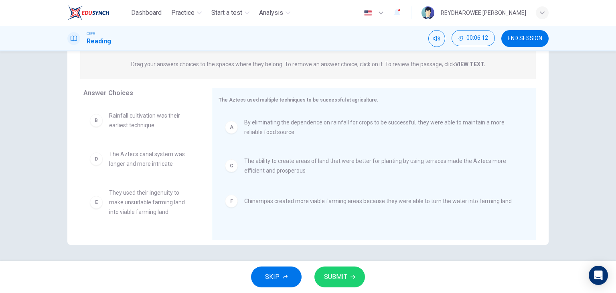
scroll to position [0, 0]
click at [350, 272] on button "SUBMIT" at bounding box center [339, 276] width 51 height 21
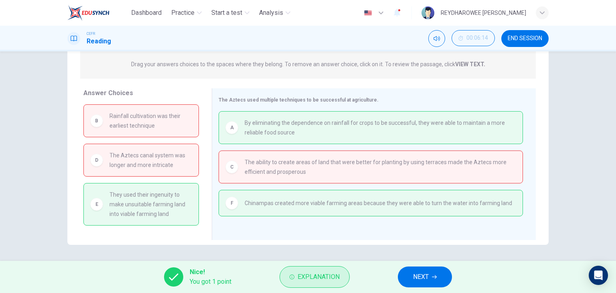
click at [331, 280] on span "Explanation" at bounding box center [319, 276] width 42 height 11
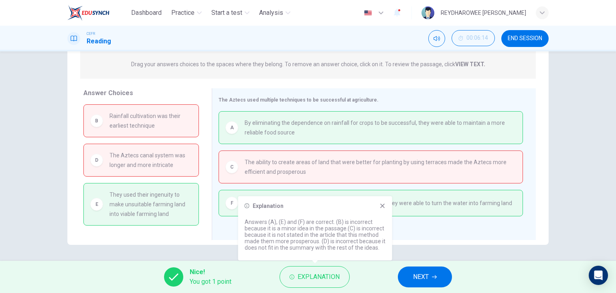
click at [381, 208] on icon at bounding box center [382, 206] width 6 height 6
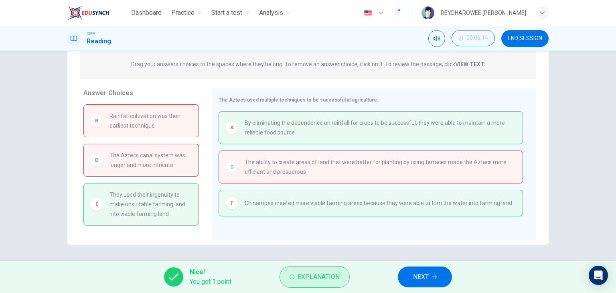
click at [316, 277] on span "Explanation" at bounding box center [319, 276] width 42 height 11
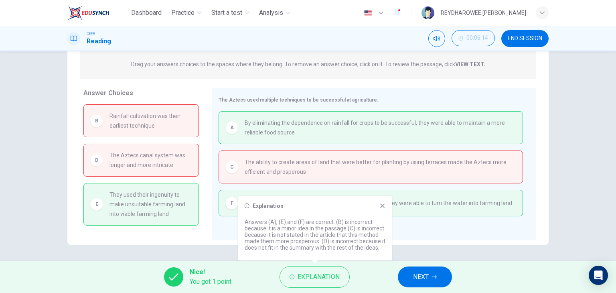
click at [385, 205] on icon at bounding box center [382, 206] width 6 height 6
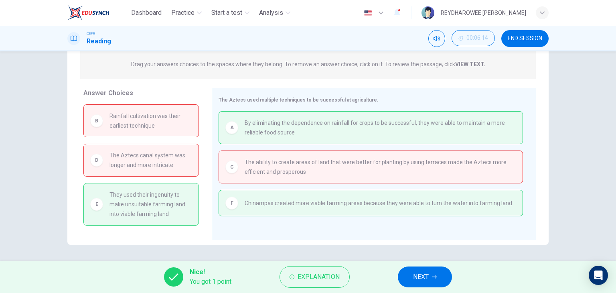
click at [432, 284] on button "NEXT" at bounding box center [425, 276] width 54 height 21
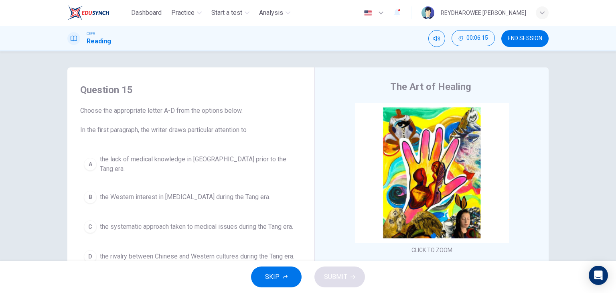
click at [531, 43] on button "END SESSION" at bounding box center [524, 38] width 47 height 17
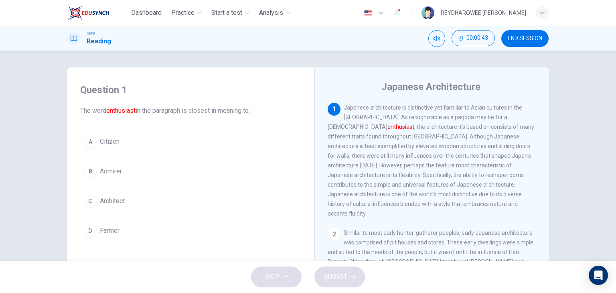
click at [122, 174] on button "B Admirer" at bounding box center [190, 171] width 221 height 20
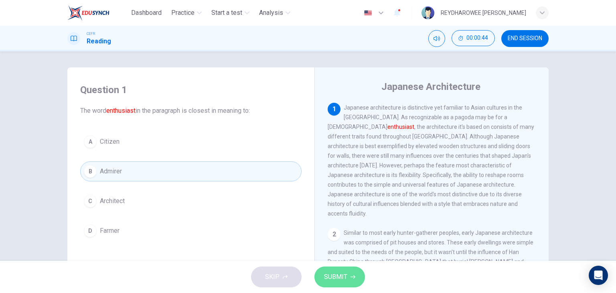
click at [348, 284] on button "SUBMIT" at bounding box center [339, 276] width 51 height 21
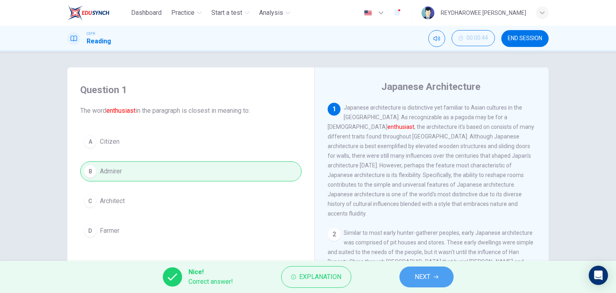
click at [418, 273] on span "NEXT" at bounding box center [423, 276] width 16 height 11
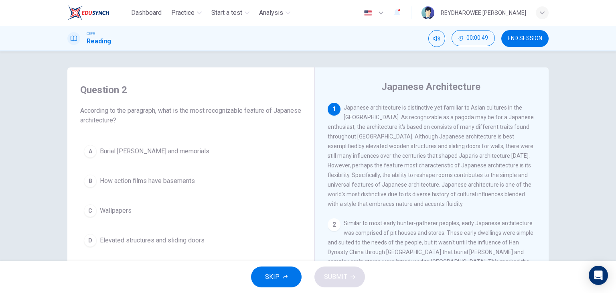
drag, startPoint x: 207, startPoint y: 109, endPoint x: 279, endPoint y: 114, distance: 72.4
click at [279, 114] on span "According to the paragraph, what is the most recognizable feature of Japanese a…" at bounding box center [190, 115] width 221 height 19
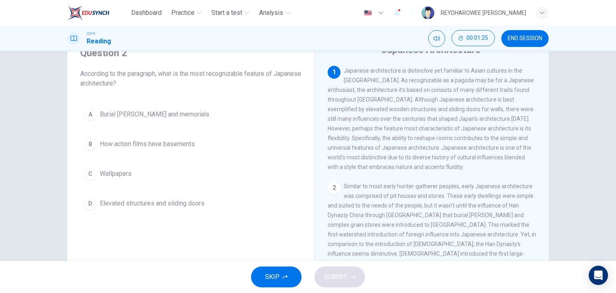
scroll to position [40, 0]
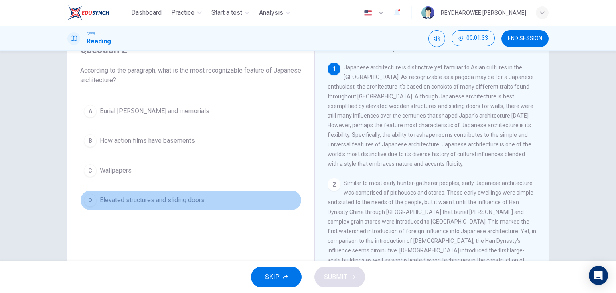
click at [221, 201] on button "D Elevated structures and sliding doors" at bounding box center [190, 200] width 221 height 20
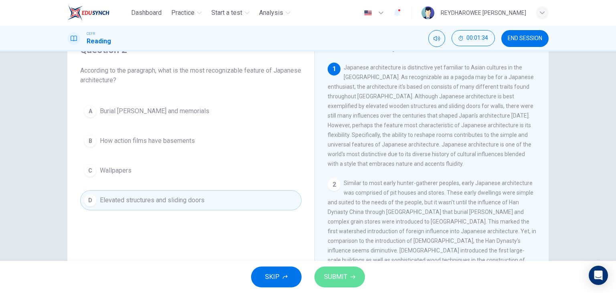
click at [330, 283] on button "SUBMIT" at bounding box center [339, 276] width 51 height 21
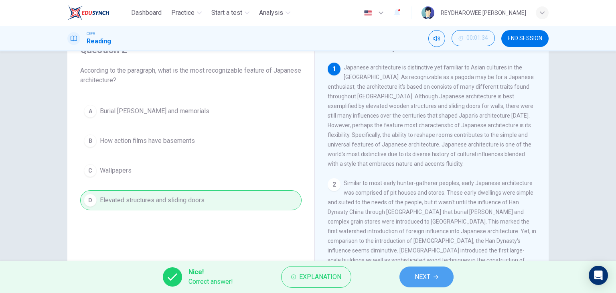
click at [440, 282] on button "NEXT" at bounding box center [426, 276] width 54 height 21
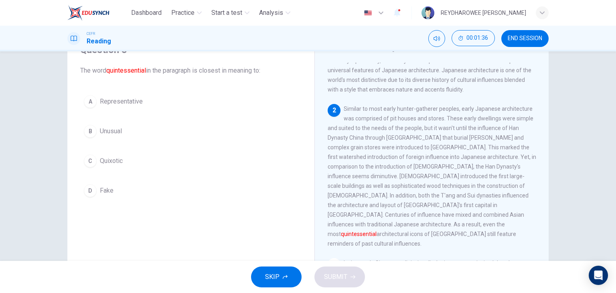
scroll to position [80, 0]
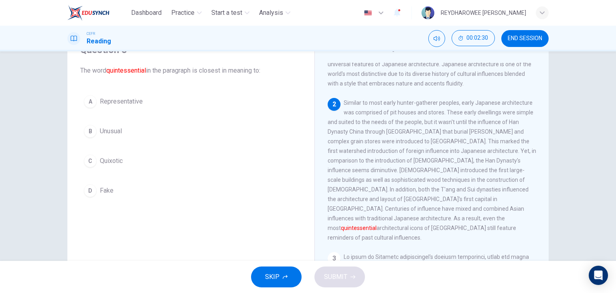
click at [179, 101] on button "A Representative" at bounding box center [190, 101] width 221 height 20
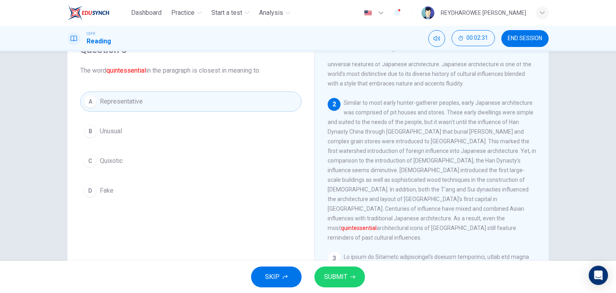
click at [168, 133] on button "B Unusual" at bounding box center [190, 131] width 221 height 20
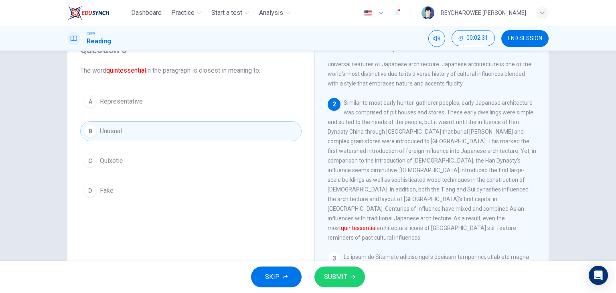
click at [170, 156] on button "C Quixotic" at bounding box center [190, 161] width 221 height 20
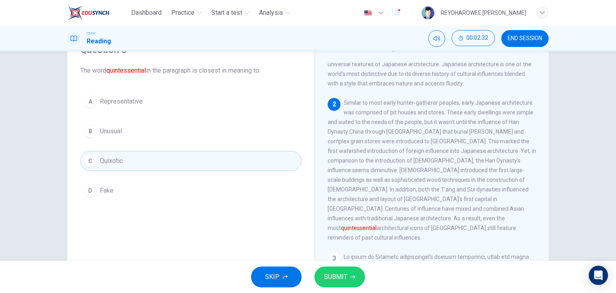
click at [337, 276] on span "SUBMIT" at bounding box center [335, 276] width 23 height 11
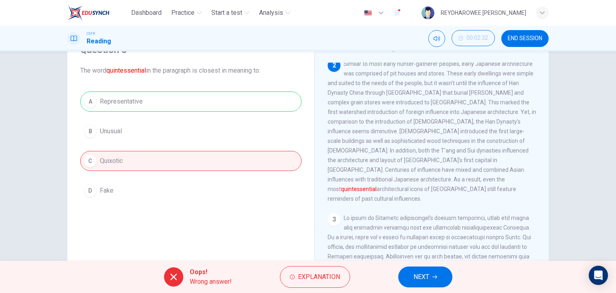
scroll to position [120, 0]
click at [425, 270] on button "NEXT" at bounding box center [425, 276] width 54 height 21
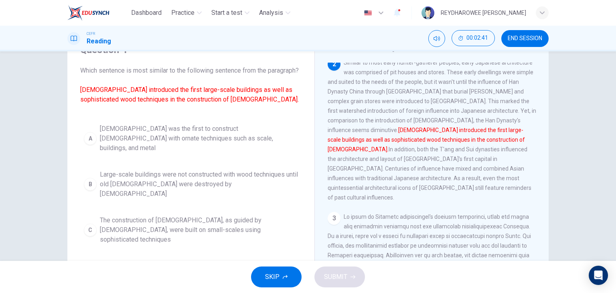
drag, startPoint x: 73, startPoint y: 102, endPoint x: 174, endPoint y: 106, distance: 100.3
click at [173, 106] on div "Question 4 Which sentence is most similar to the following sentence from the pa…" at bounding box center [191, 168] width 234 height 266
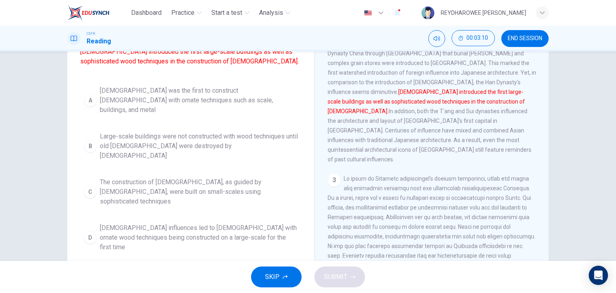
scroll to position [80, 0]
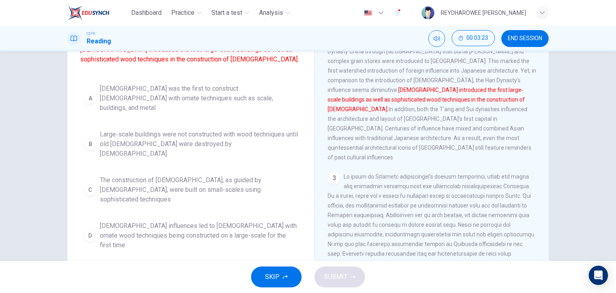
click at [197, 221] on button "D Buddhist influences led to temples with ornate wood techniques being construc…" at bounding box center [190, 235] width 221 height 36
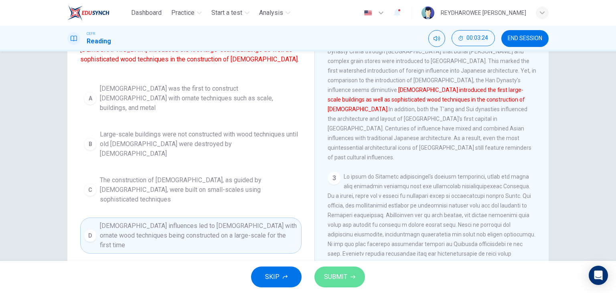
click at [335, 273] on span "SUBMIT" at bounding box center [335, 276] width 23 height 11
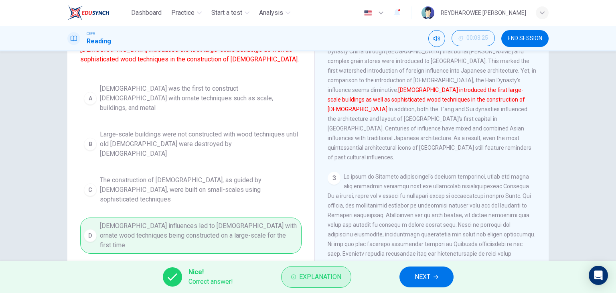
click at [335, 280] on span "Explanation" at bounding box center [320, 276] width 42 height 11
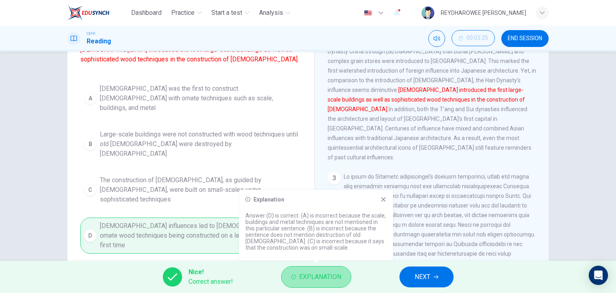
click at [335, 280] on span "Explanation" at bounding box center [320, 276] width 42 height 11
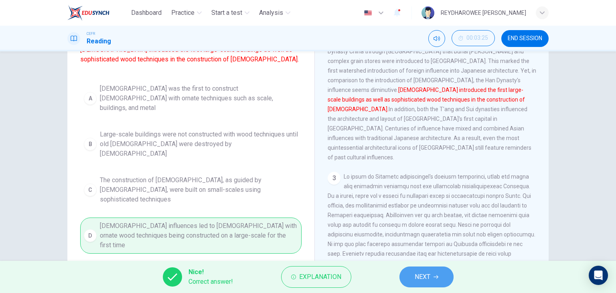
click at [409, 278] on button "NEXT" at bounding box center [426, 276] width 54 height 21
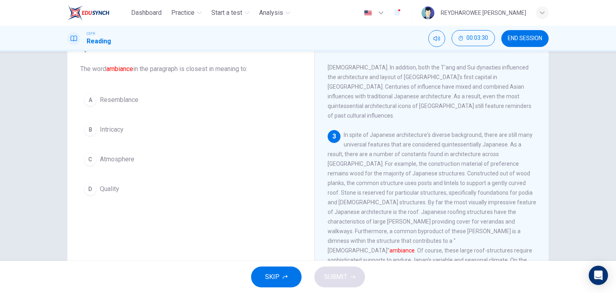
scroll to position [40, 0]
click at [198, 175] on div "A Resemblance B Intricacy C Atmosphere D Quality" at bounding box center [190, 145] width 221 height 109
click at [197, 164] on button "C Atmosphere" at bounding box center [190, 161] width 221 height 20
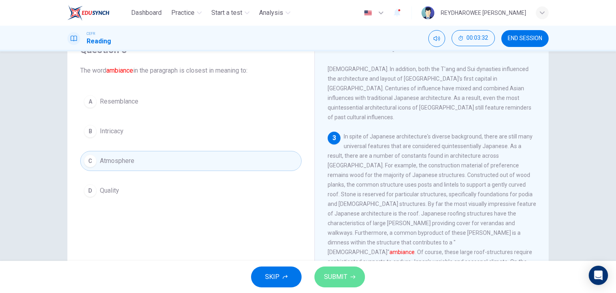
click at [336, 277] on span "SUBMIT" at bounding box center [335, 276] width 23 height 11
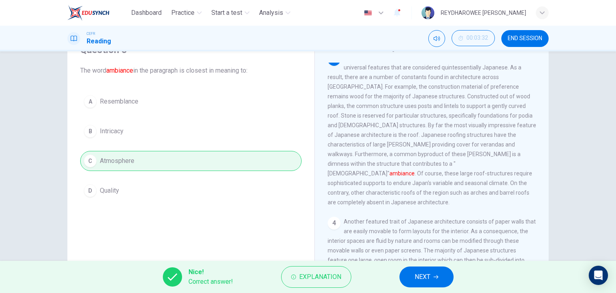
scroll to position [281, 0]
click at [422, 276] on span "NEXT" at bounding box center [423, 276] width 16 height 11
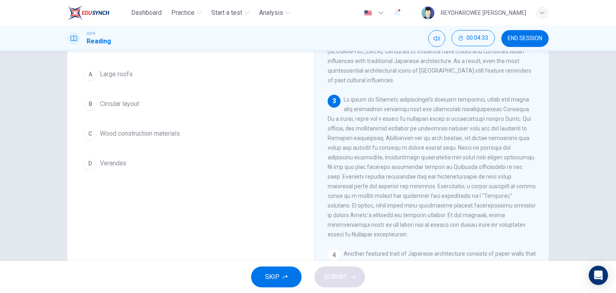
scroll to position [80, 0]
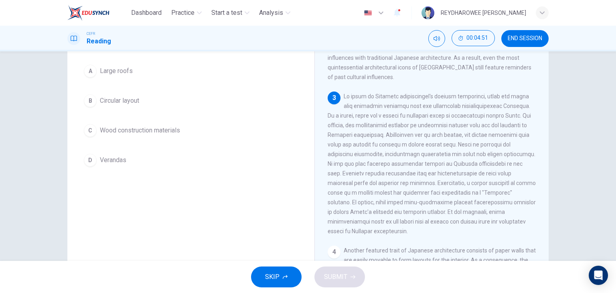
click at [212, 95] on button "B Circular layout" at bounding box center [190, 101] width 221 height 20
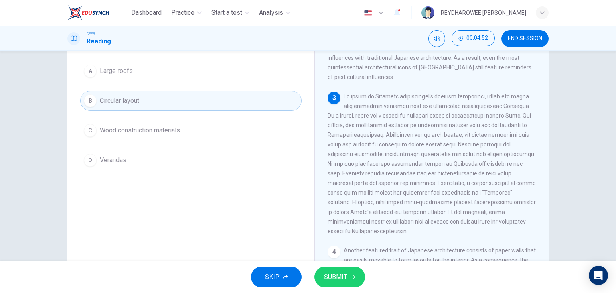
click at [350, 271] on button "SUBMIT" at bounding box center [339, 276] width 51 height 21
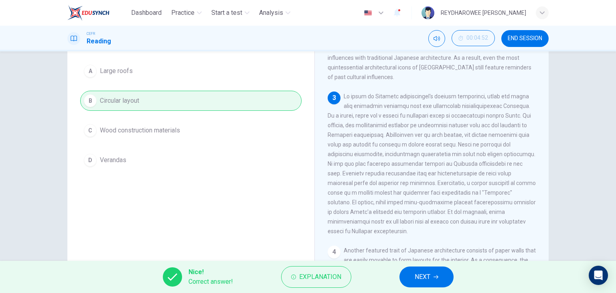
click at [431, 276] on button "NEXT" at bounding box center [426, 276] width 54 height 21
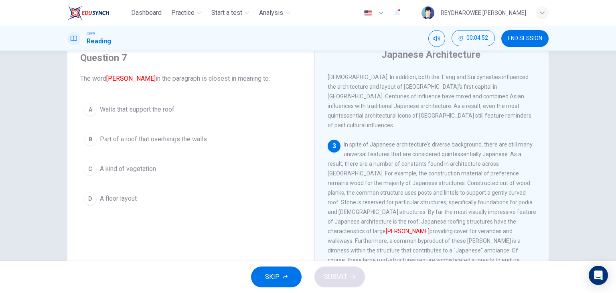
scroll to position [30, 0]
click at [205, 147] on button "B Part of a roof that overhangs the walls" at bounding box center [190, 141] width 221 height 20
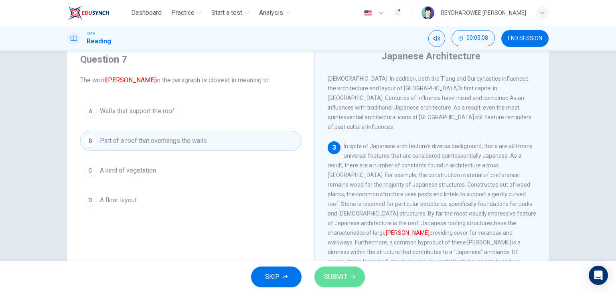
click at [325, 272] on span "SUBMIT" at bounding box center [335, 276] width 23 height 11
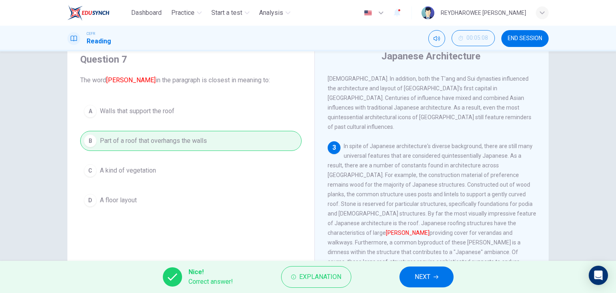
click at [432, 278] on button "NEXT" at bounding box center [426, 276] width 54 height 21
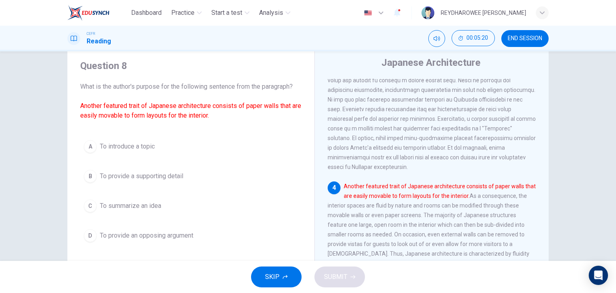
scroll to position [21, 0]
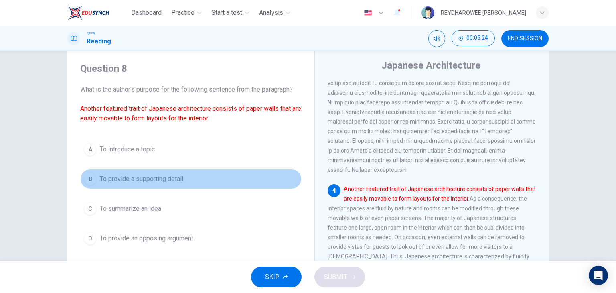
click at [239, 182] on button "B To provide a supporting detail" at bounding box center [190, 179] width 221 height 20
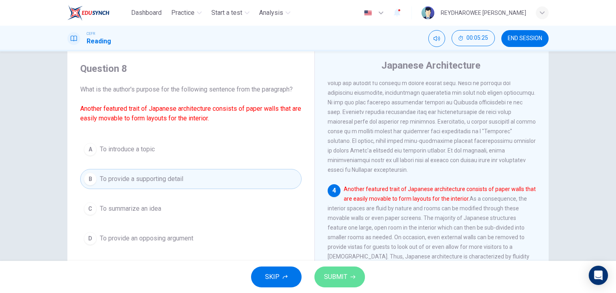
click at [337, 276] on span "SUBMIT" at bounding box center [335, 276] width 23 height 11
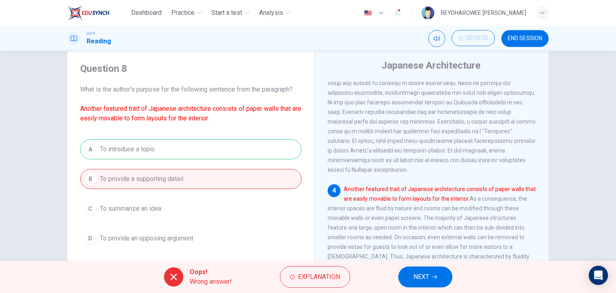
click at [337, 276] on span "Explanation" at bounding box center [319, 276] width 42 height 11
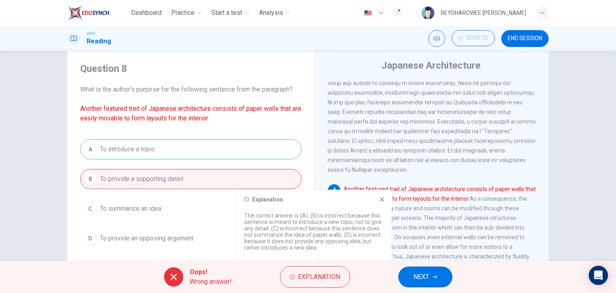
click at [385, 200] on icon at bounding box center [382, 199] width 6 height 6
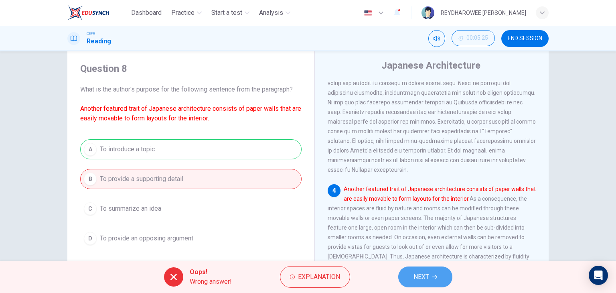
click at [448, 268] on button "NEXT" at bounding box center [425, 276] width 54 height 21
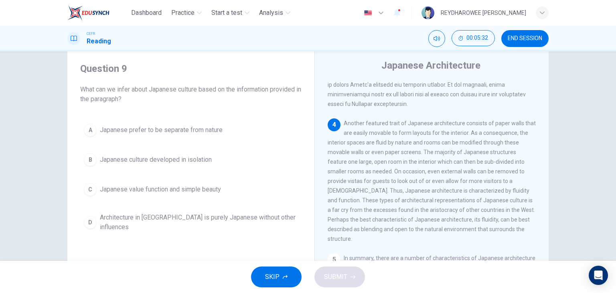
scroll to position [381, 0]
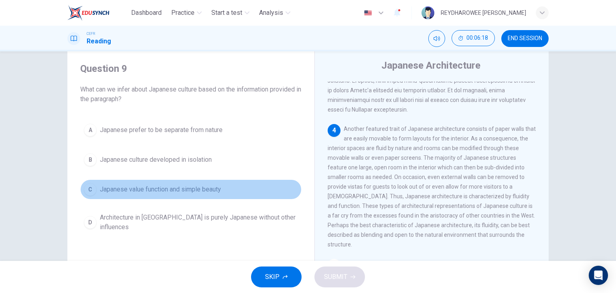
click at [249, 191] on button "C Japanese value function and simple beauty" at bounding box center [190, 189] width 221 height 20
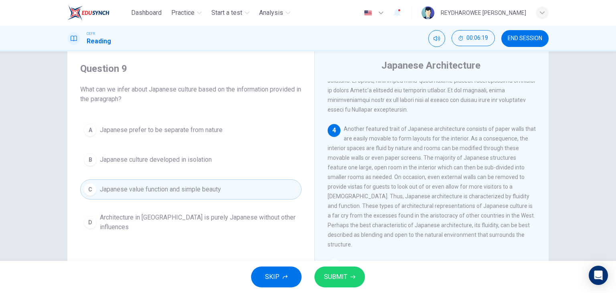
click at [349, 274] on button "SUBMIT" at bounding box center [339, 276] width 51 height 21
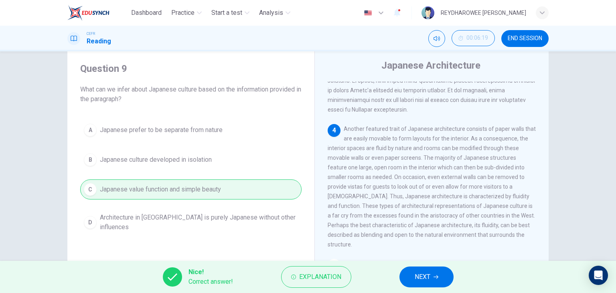
click at [432, 278] on button "NEXT" at bounding box center [426, 276] width 54 height 21
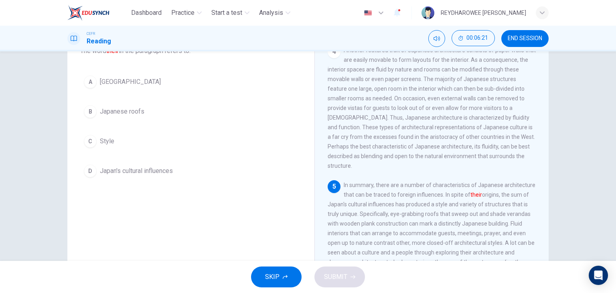
scroll to position [61, 0]
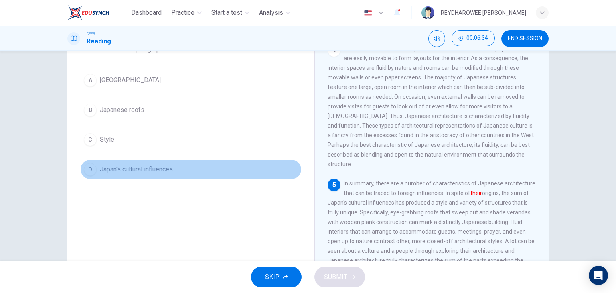
click at [226, 165] on button "D Japan's cultural influences" at bounding box center [190, 169] width 221 height 20
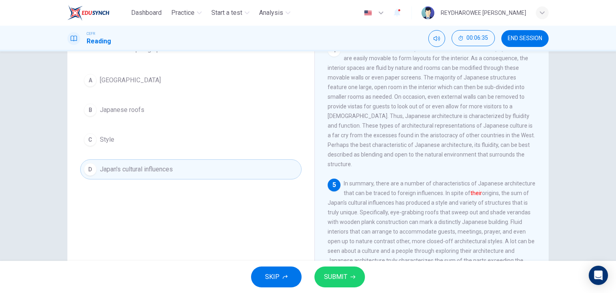
click at [337, 273] on span "SUBMIT" at bounding box center [335, 276] width 23 height 11
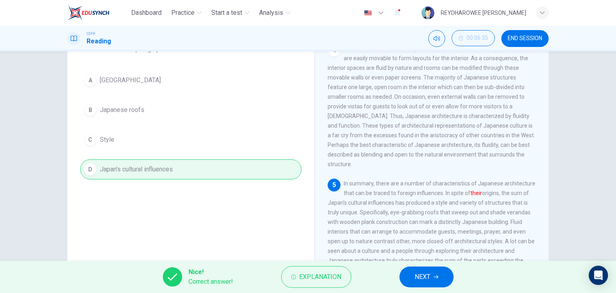
click at [436, 274] on button "NEXT" at bounding box center [426, 276] width 54 height 21
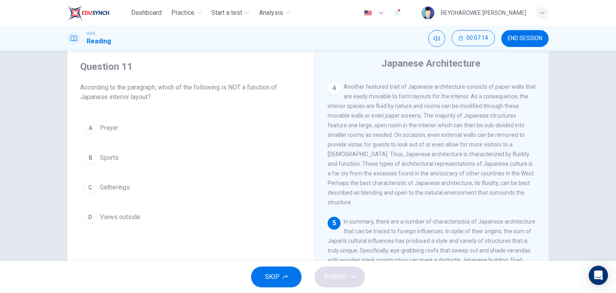
scroll to position [21, 0]
click at [176, 132] on button "A Prayer" at bounding box center [190, 130] width 221 height 20
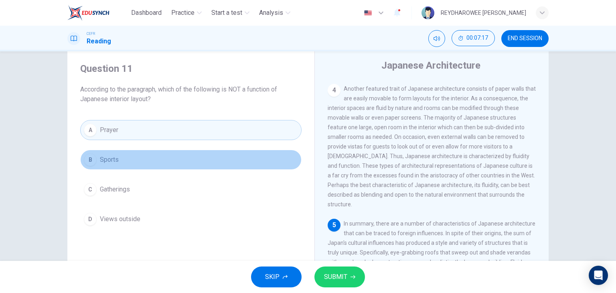
drag, startPoint x: 176, startPoint y: 157, endPoint x: 178, endPoint y: 163, distance: 6.6
click at [178, 163] on button "B Sports" at bounding box center [190, 160] width 221 height 20
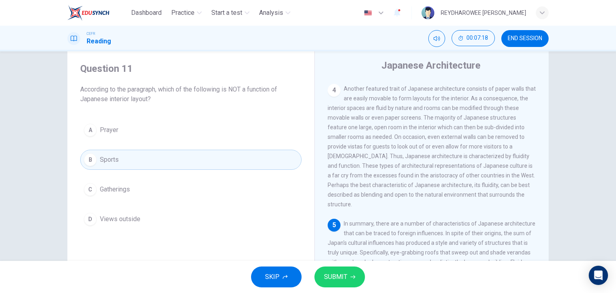
click at [353, 280] on button "SUBMIT" at bounding box center [339, 276] width 51 height 21
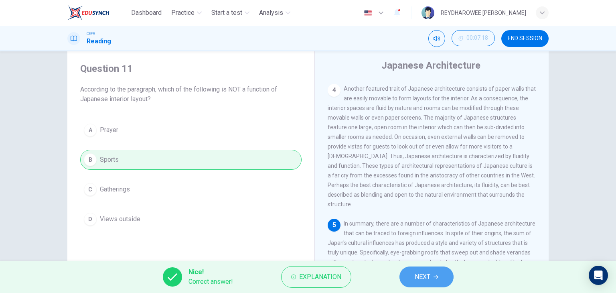
click at [439, 276] on button "NEXT" at bounding box center [426, 276] width 54 height 21
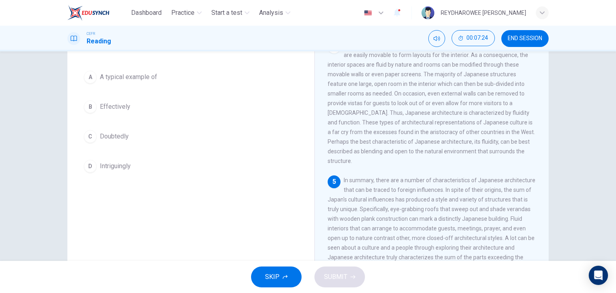
scroll to position [61, 0]
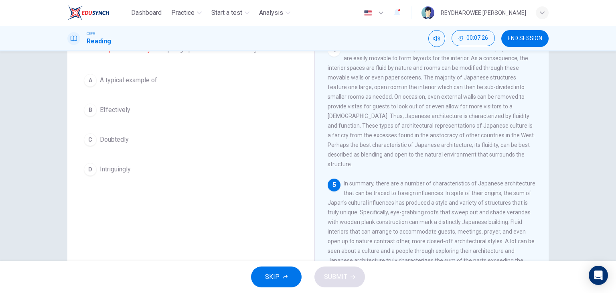
click at [186, 82] on button "A A typical example of" at bounding box center [190, 80] width 221 height 20
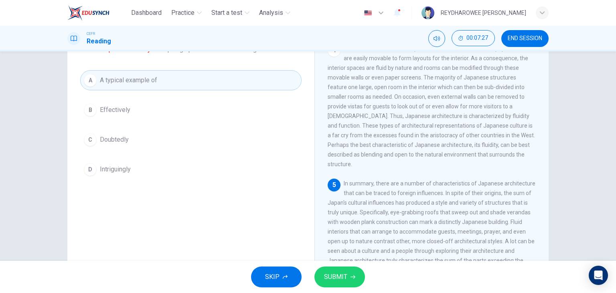
click at [327, 274] on span "SUBMIT" at bounding box center [335, 276] width 23 height 11
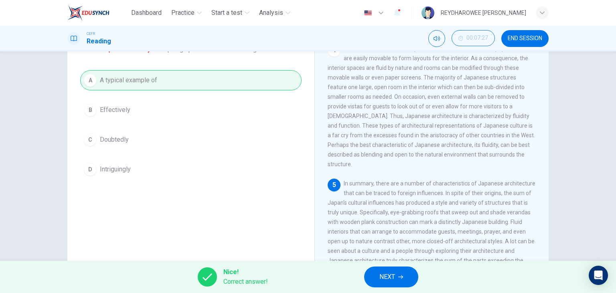
click at [398, 278] on icon "button" at bounding box center [400, 276] width 5 height 5
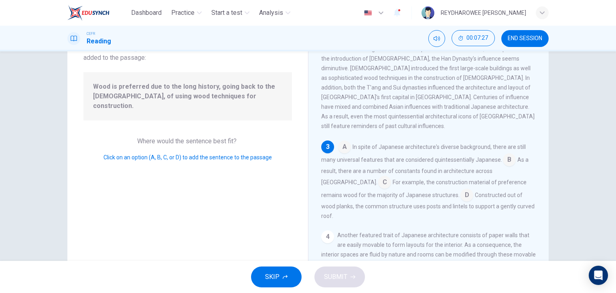
scroll to position [168, 0]
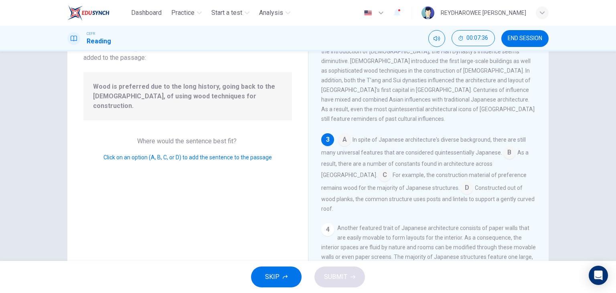
click at [460, 182] on input at bounding box center [466, 188] width 13 height 13
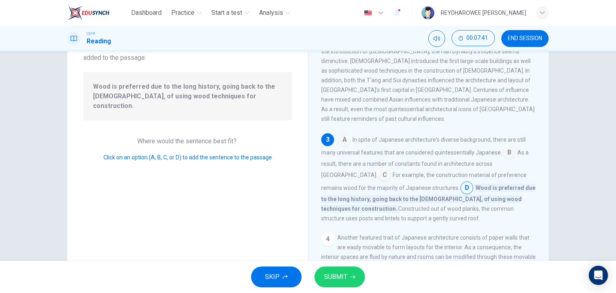
click at [391, 169] on input at bounding box center [384, 175] width 13 height 13
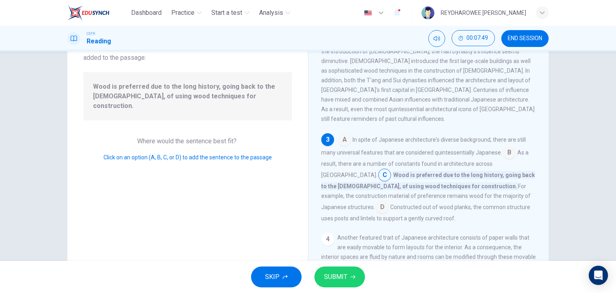
click at [341, 134] on input at bounding box center [344, 140] width 13 height 13
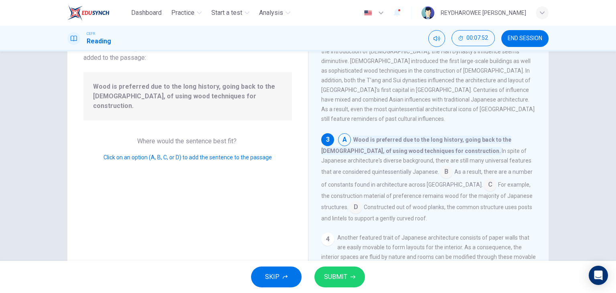
click at [440, 166] on input at bounding box center [446, 172] width 13 height 13
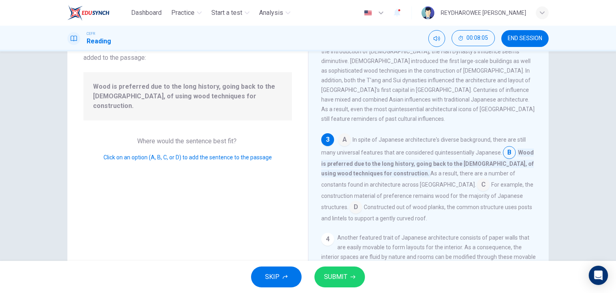
click at [477, 179] on input at bounding box center [483, 185] width 13 height 13
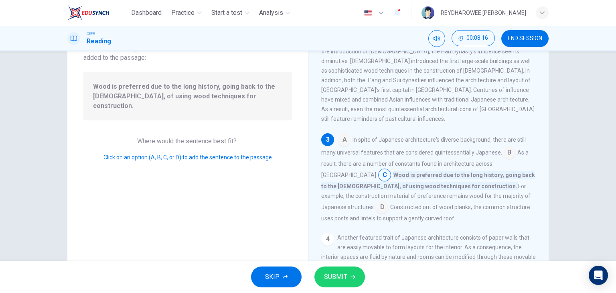
click at [503, 147] on input at bounding box center [509, 153] width 13 height 13
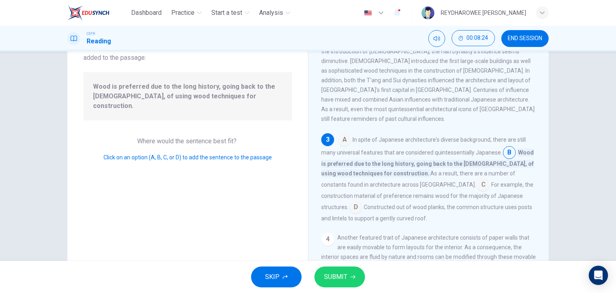
click at [477, 179] on input at bounding box center [483, 185] width 13 height 13
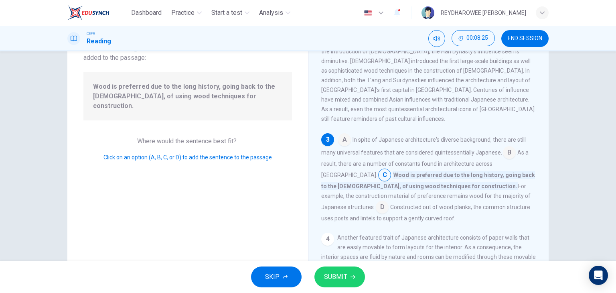
click at [345, 276] on span "SUBMIT" at bounding box center [335, 276] width 23 height 11
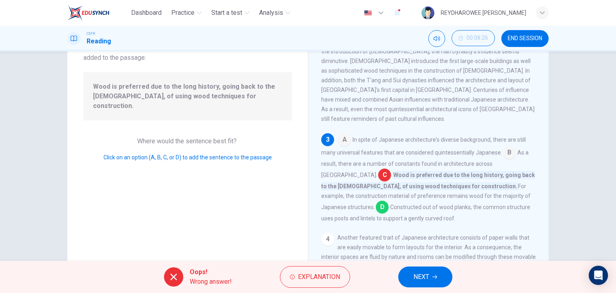
click at [389, 201] on input at bounding box center [382, 207] width 13 height 13
click at [327, 275] on span "Explanation" at bounding box center [319, 276] width 42 height 11
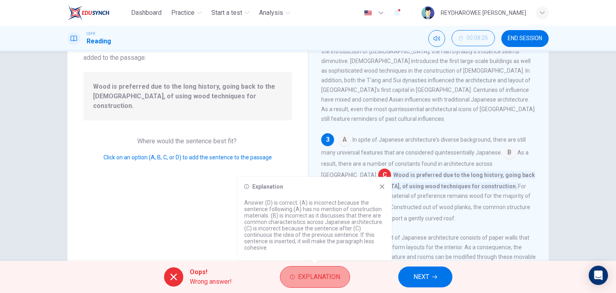
click at [327, 275] on span "Explanation" at bounding box center [319, 276] width 42 height 11
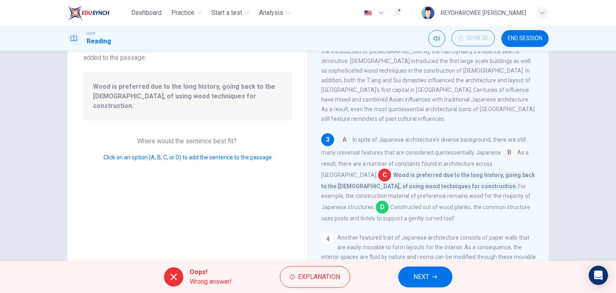
click at [411, 278] on button "NEXT" at bounding box center [425, 276] width 54 height 21
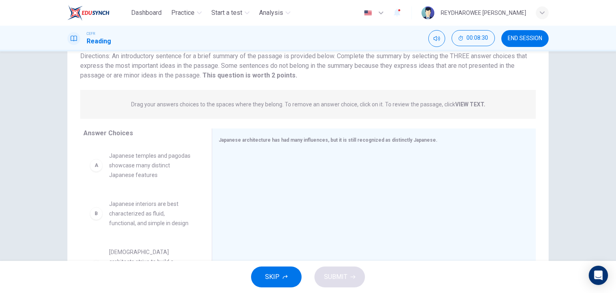
drag, startPoint x: 128, startPoint y: 103, endPoint x: 196, endPoint y: 107, distance: 68.3
click at [193, 107] on div "Drag your answers choices to the spaces where they belong. To remove an answer …" at bounding box center [308, 104] width 456 height 29
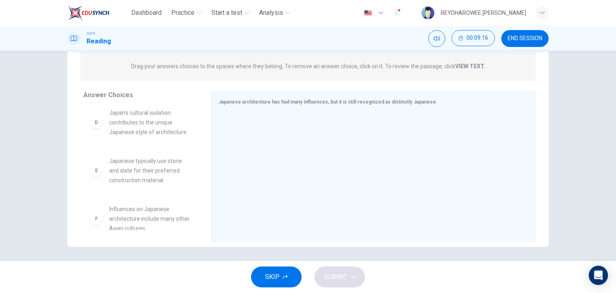
scroll to position [101, 0]
drag, startPoint x: 162, startPoint y: 215, endPoint x: 304, endPoint y: 166, distance: 150.8
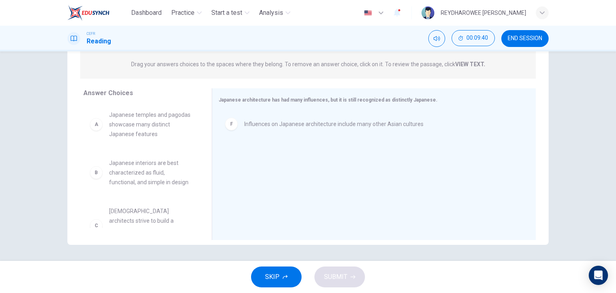
scroll to position [0, 0]
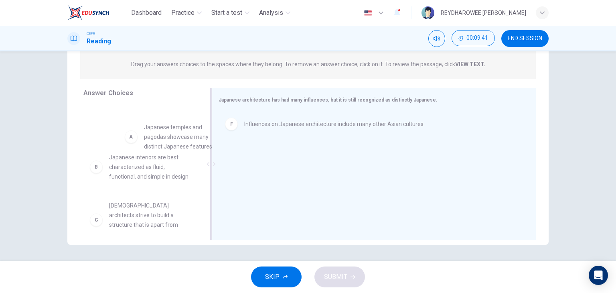
drag, startPoint x: 155, startPoint y: 126, endPoint x: 269, endPoint y: 164, distance: 119.9
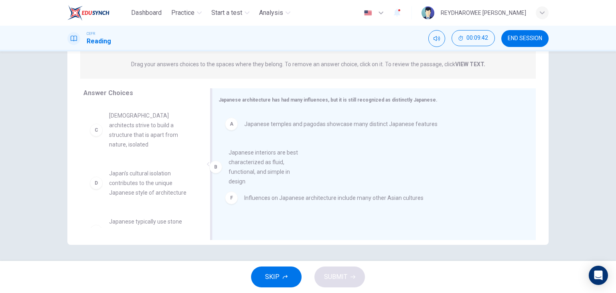
drag, startPoint x: 149, startPoint y: 132, endPoint x: 276, endPoint y: 173, distance: 132.9
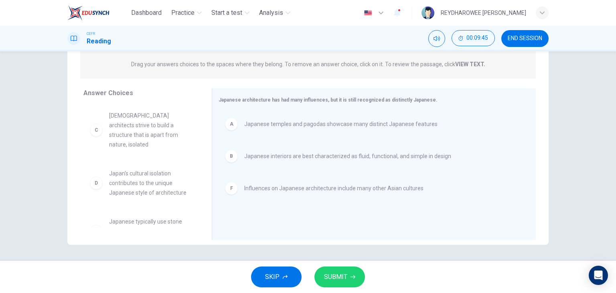
scroll to position [14, 0]
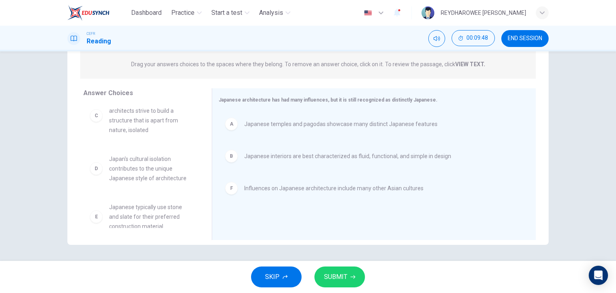
click at [346, 277] on span "SUBMIT" at bounding box center [335, 276] width 23 height 11
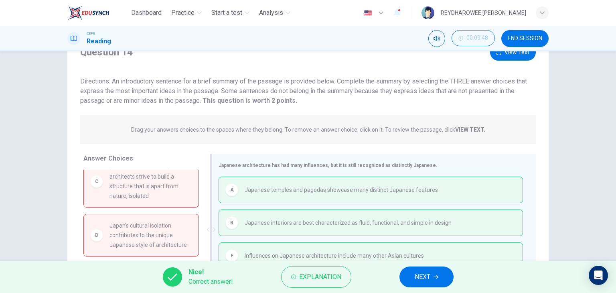
scroll to position [61, 0]
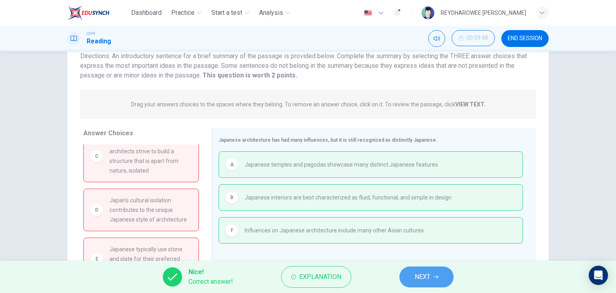
click at [421, 276] on span "NEXT" at bounding box center [423, 276] width 16 height 11
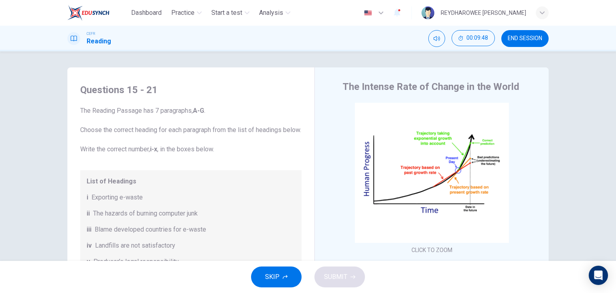
click at [527, 36] on span "END SESSION" at bounding box center [525, 38] width 34 height 6
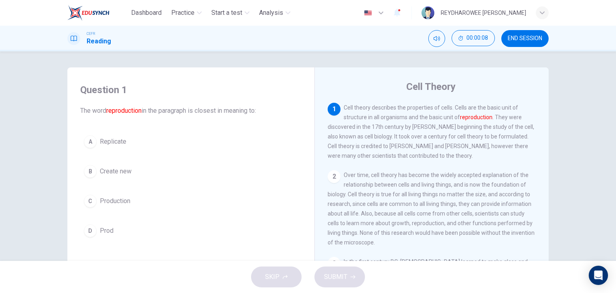
click at [159, 201] on button "C Production" at bounding box center [190, 201] width 221 height 20
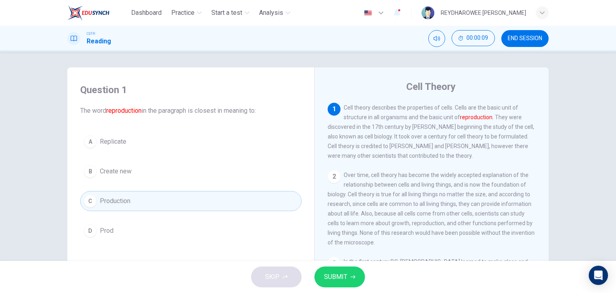
click at [164, 173] on button "B Create new" at bounding box center [190, 171] width 221 height 20
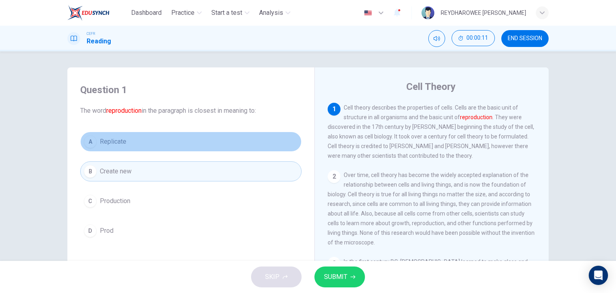
click at [172, 143] on button "A Replicate" at bounding box center [190, 142] width 221 height 20
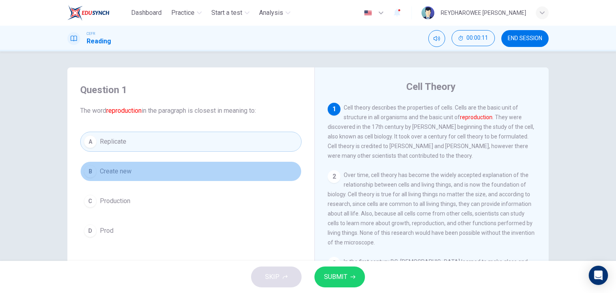
click at [180, 168] on button "B Create new" at bounding box center [190, 171] width 221 height 20
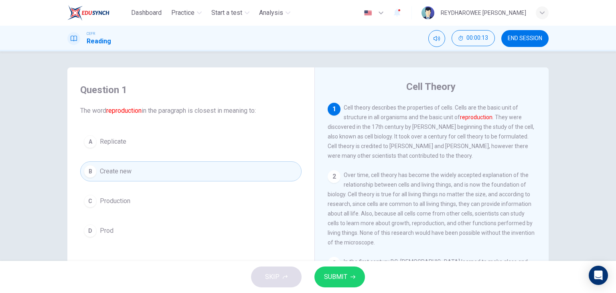
click at [347, 275] on button "SUBMIT" at bounding box center [339, 276] width 51 height 21
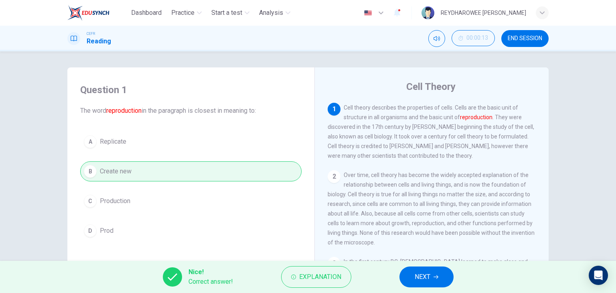
click at [426, 272] on span "NEXT" at bounding box center [423, 276] width 16 height 11
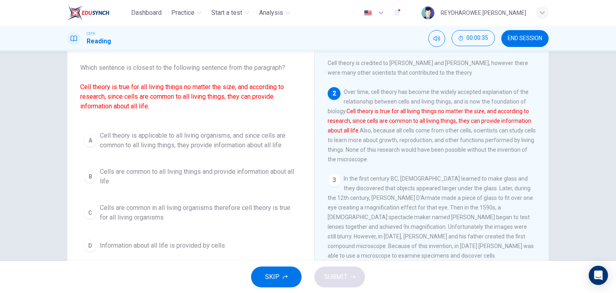
scroll to position [40, 0]
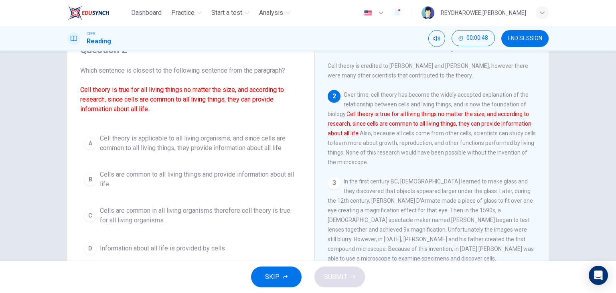
click at [197, 149] on span "Cell theory is applicable to all living organisms, and since cells are common t…" at bounding box center [199, 143] width 198 height 19
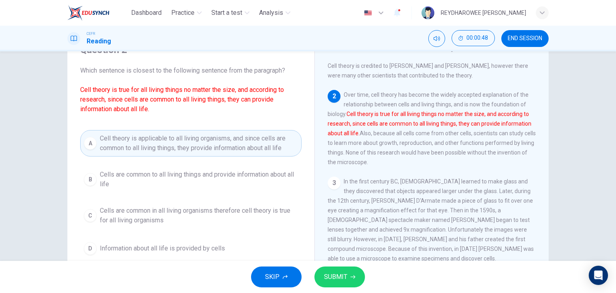
click at [335, 279] on span "SUBMIT" at bounding box center [335, 276] width 23 height 11
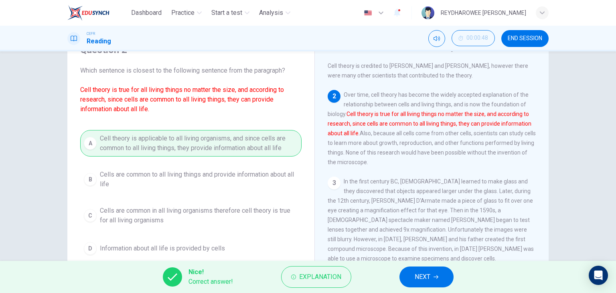
click at [435, 280] on button "NEXT" at bounding box center [426, 276] width 54 height 21
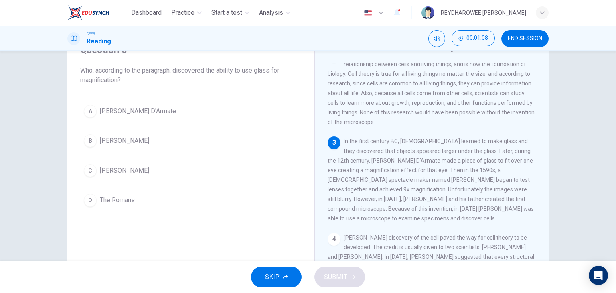
click at [141, 199] on button "D The [DEMOGRAPHIC_DATA]" at bounding box center [190, 200] width 221 height 20
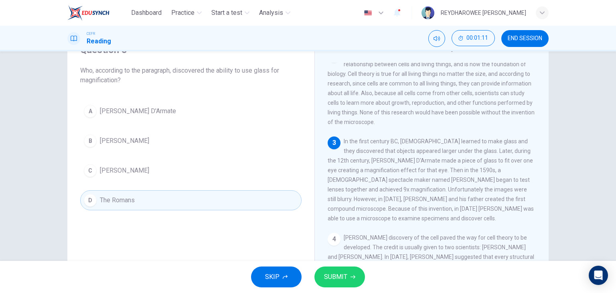
click at [338, 280] on span "SUBMIT" at bounding box center [335, 276] width 23 height 11
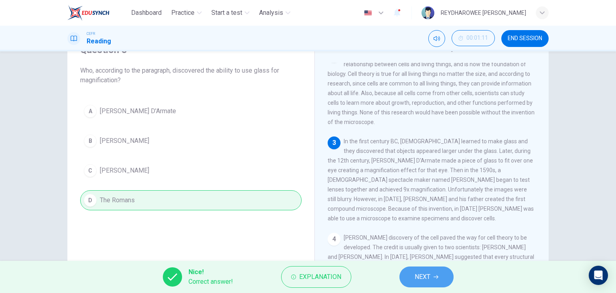
click at [427, 276] on span "NEXT" at bounding box center [423, 276] width 16 height 11
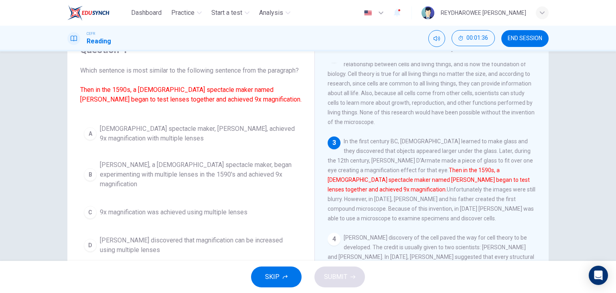
click at [259, 178] on span "[PERSON_NAME], a [DEMOGRAPHIC_DATA] spectacle maker, began experimenting with m…" at bounding box center [199, 174] width 198 height 29
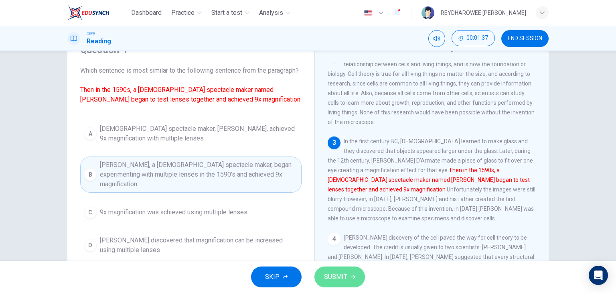
click at [335, 269] on button "SUBMIT" at bounding box center [339, 276] width 51 height 21
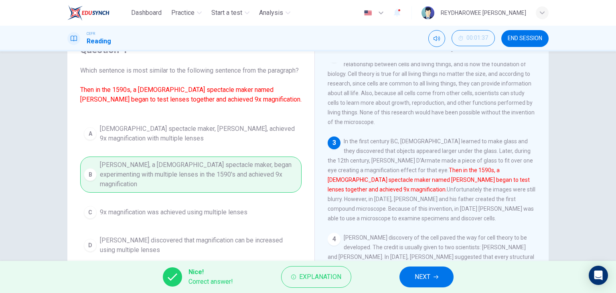
click at [416, 274] on span "NEXT" at bounding box center [423, 276] width 16 height 11
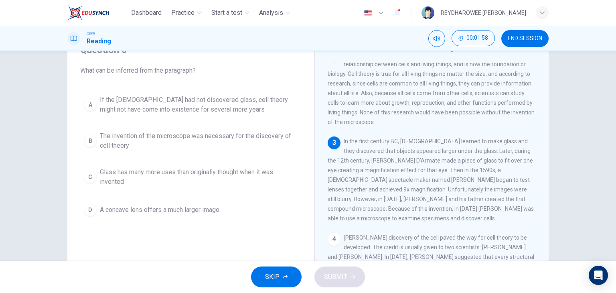
click at [257, 140] on span "The invention of the microscope was necessary for the discovery of cell theory" at bounding box center [199, 140] width 198 height 19
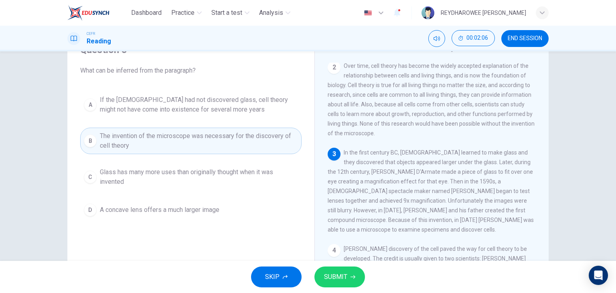
scroll to position [80, 0]
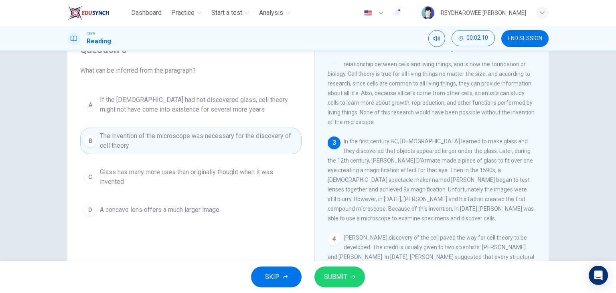
click at [353, 278] on icon "button" at bounding box center [353, 276] width 5 height 5
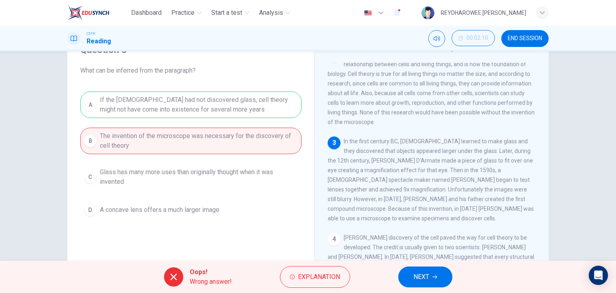
click at [438, 278] on button "NEXT" at bounding box center [425, 276] width 54 height 21
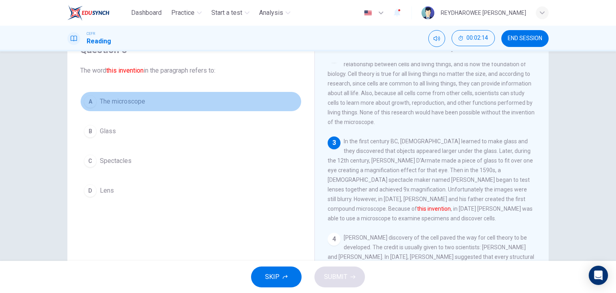
click at [164, 103] on button "A The microscope" at bounding box center [190, 101] width 221 height 20
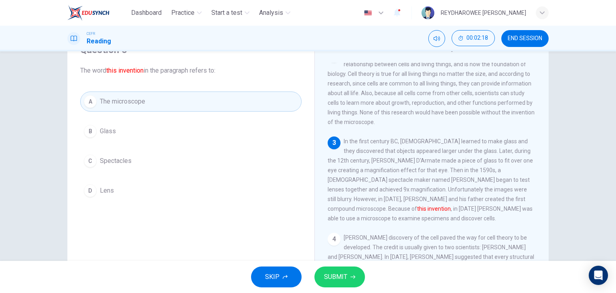
click at [345, 277] on span "SUBMIT" at bounding box center [335, 276] width 23 height 11
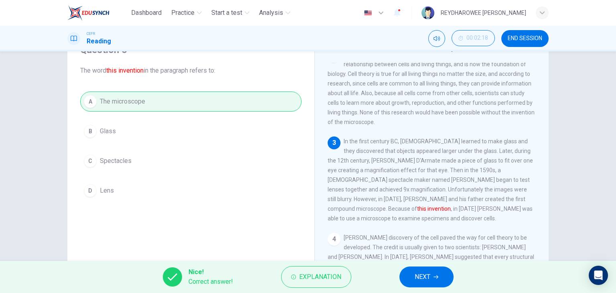
click at [411, 276] on button "NEXT" at bounding box center [426, 276] width 54 height 21
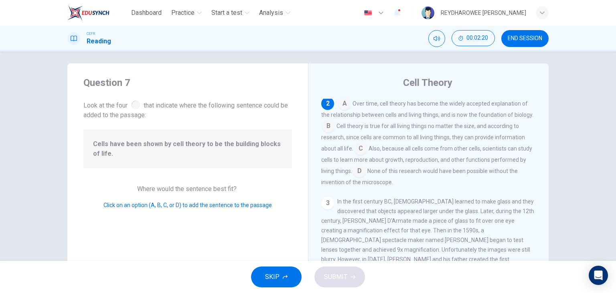
scroll to position [0, 0]
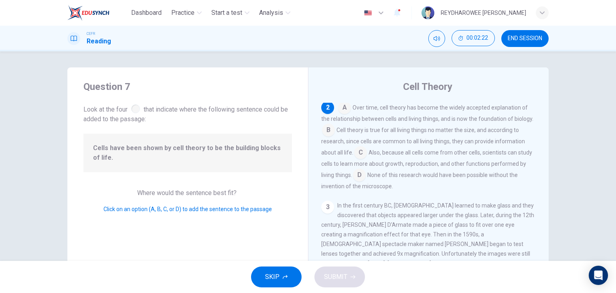
click at [342, 113] on input at bounding box center [344, 108] width 13 height 13
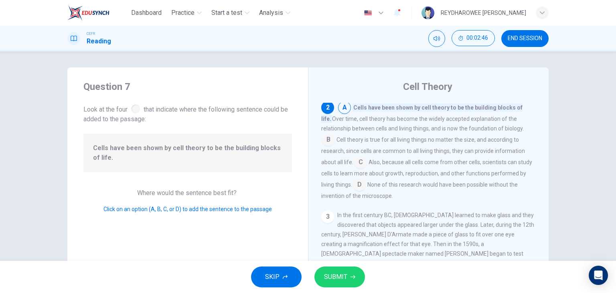
click at [366, 162] on input at bounding box center [360, 162] width 13 height 13
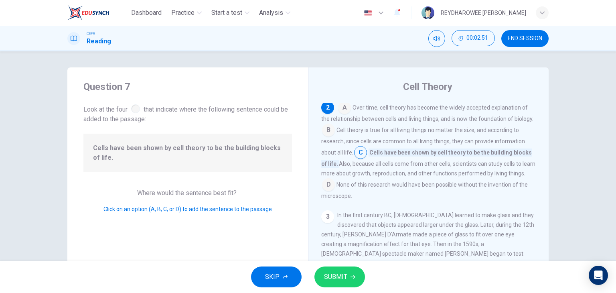
click at [323, 129] on input at bounding box center [328, 130] width 13 height 13
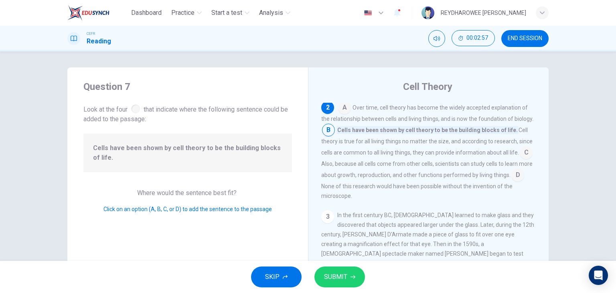
drag, startPoint x: 353, startPoint y: 112, endPoint x: 422, endPoint y: 115, distance: 68.7
click at [422, 115] on div "A Over time, cell theory has become the widely accepted explanation of the rela…" at bounding box center [428, 150] width 215 height 99
click at [355, 276] on button "SUBMIT" at bounding box center [339, 276] width 51 height 21
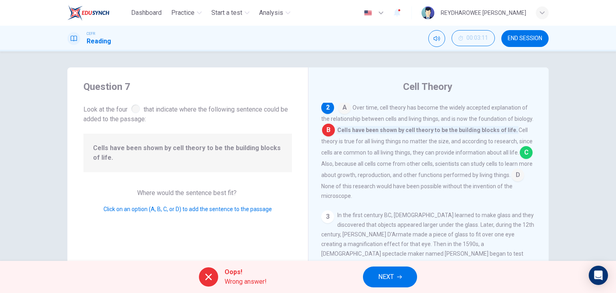
click at [403, 276] on button "NEXT" at bounding box center [390, 276] width 54 height 21
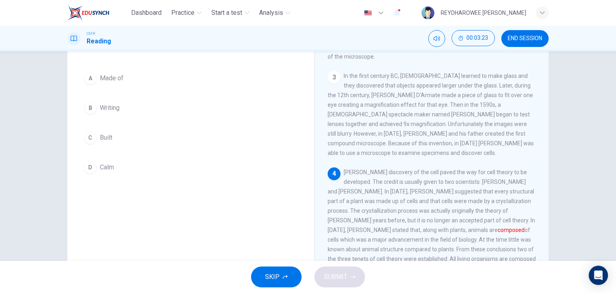
scroll to position [61, 0]
click at [196, 87] on button "A Made of" at bounding box center [190, 80] width 221 height 20
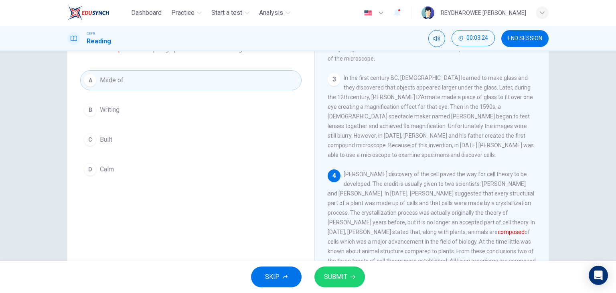
click at [353, 280] on button "SUBMIT" at bounding box center [339, 276] width 51 height 21
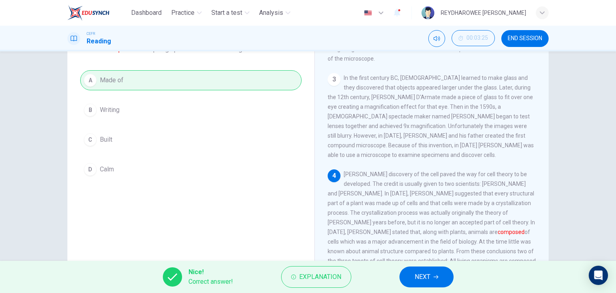
click at [417, 284] on button "NEXT" at bounding box center [426, 276] width 54 height 21
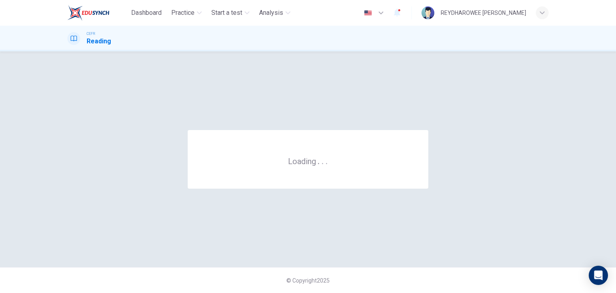
scroll to position [0, 0]
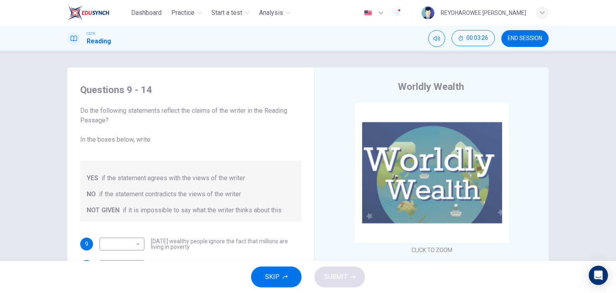
click at [513, 37] on span "END SESSION" at bounding box center [525, 38] width 34 height 6
